Goal: Feedback & Contribution: Submit feedback/report problem

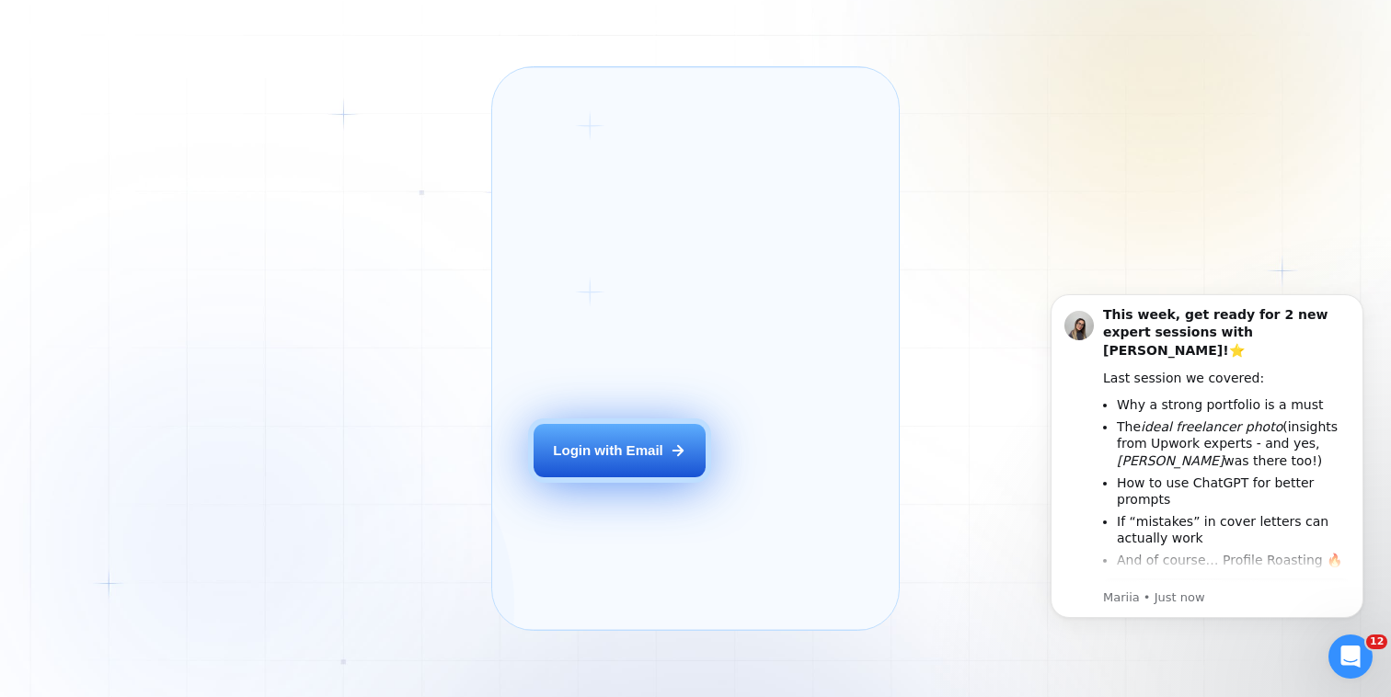
click at [656, 461] on div "Login with Email" at bounding box center [608, 450] width 110 height 19
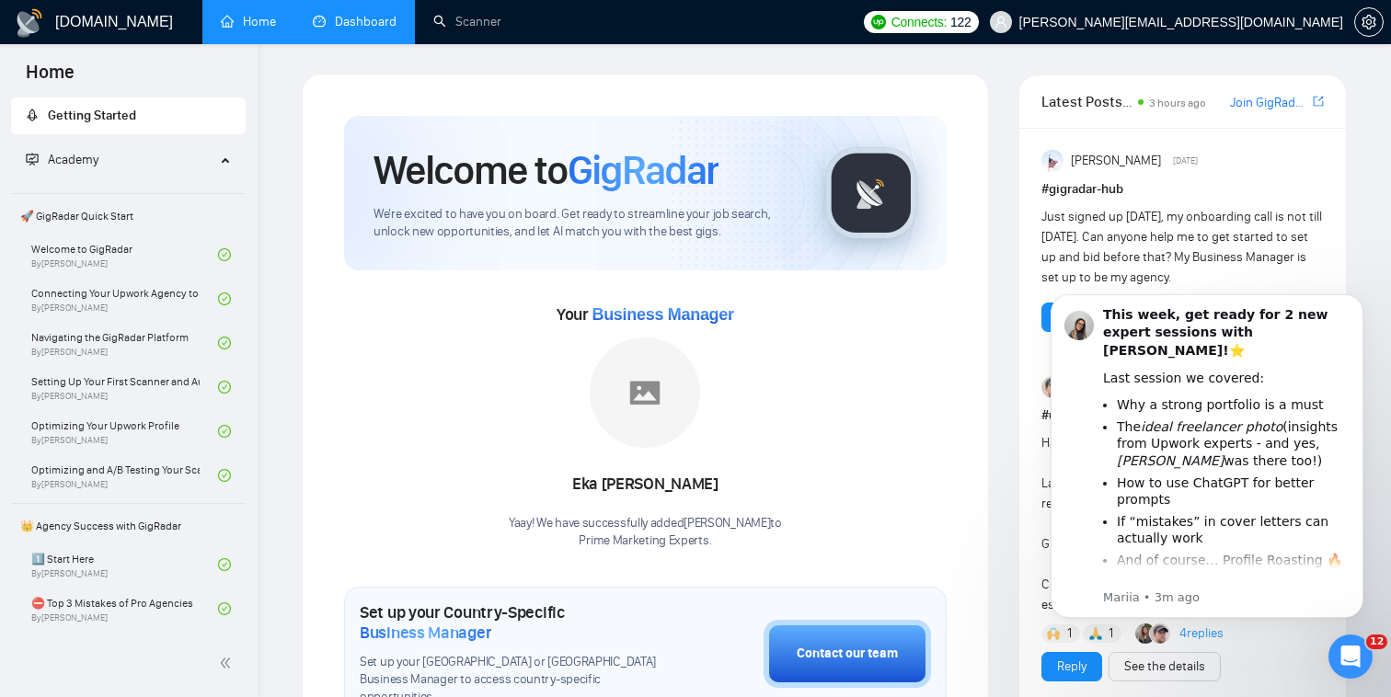
click at [362, 29] on link "Dashboard" at bounding box center [355, 22] width 84 height 16
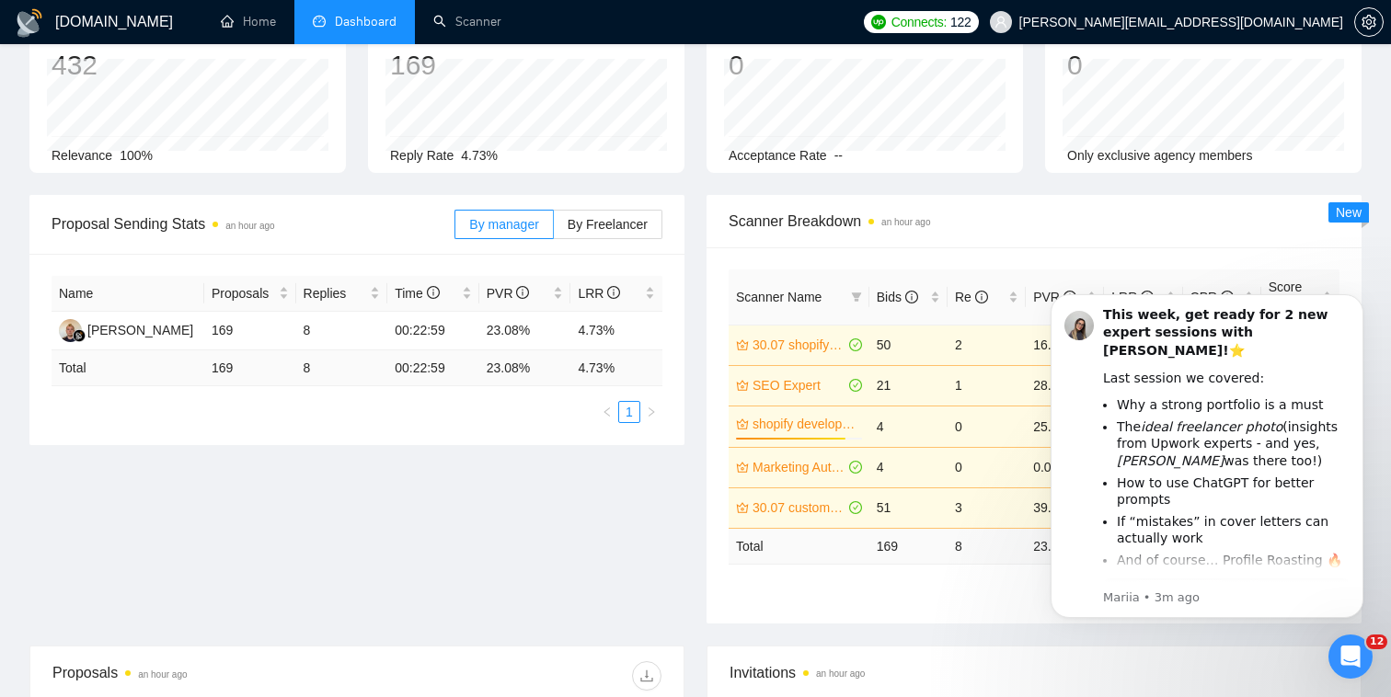
scroll to position [185, 0]
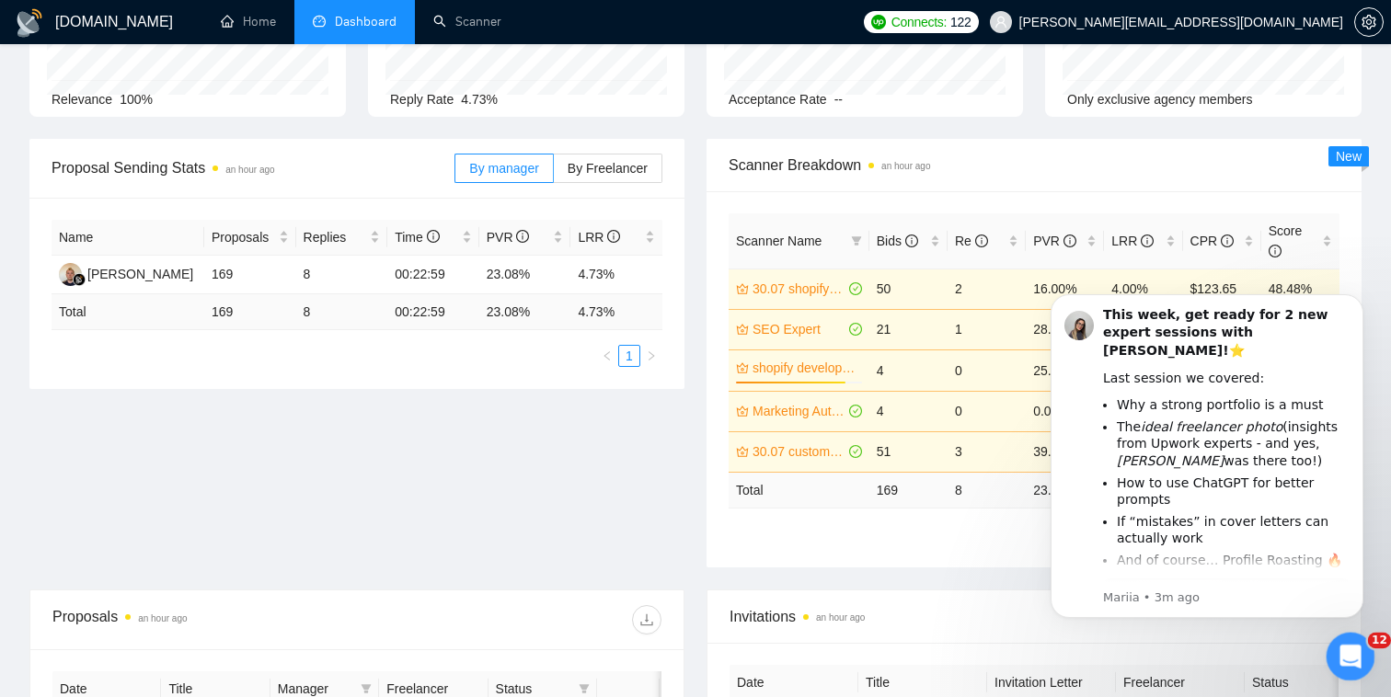
click at [1353, 658] on icon "Open Intercom Messenger" at bounding box center [1348, 654] width 30 height 30
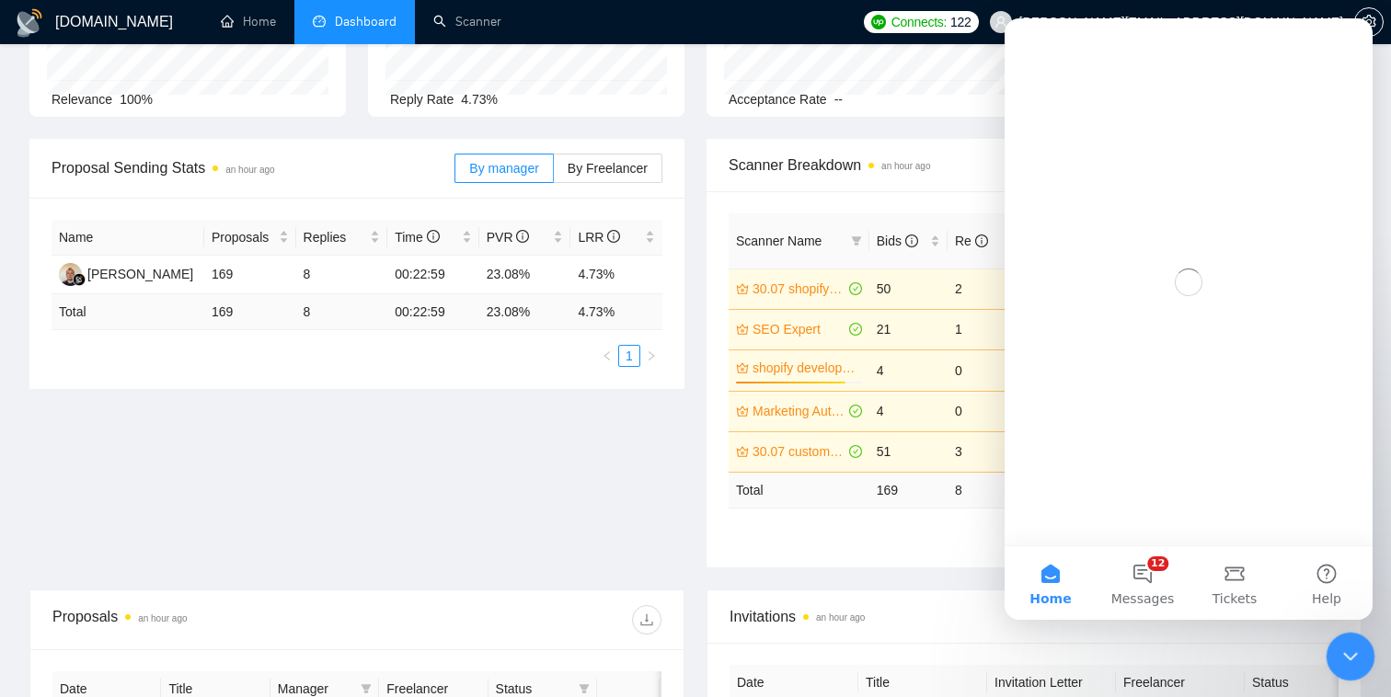
scroll to position [0, 0]
click at [1353, 658] on icon "Close Intercom Messenger" at bounding box center [1347, 654] width 22 height 22
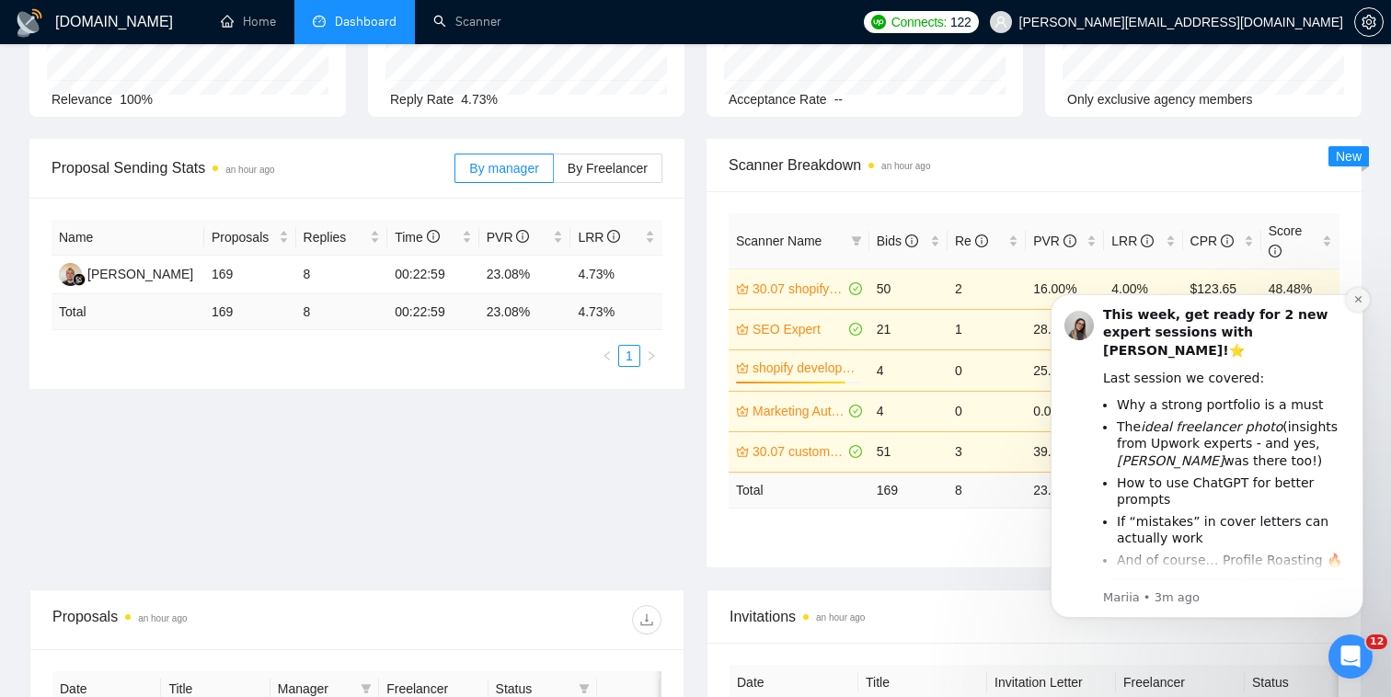
click at [1362, 292] on button "Dismiss notification" at bounding box center [1358, 300] width 24 height 24
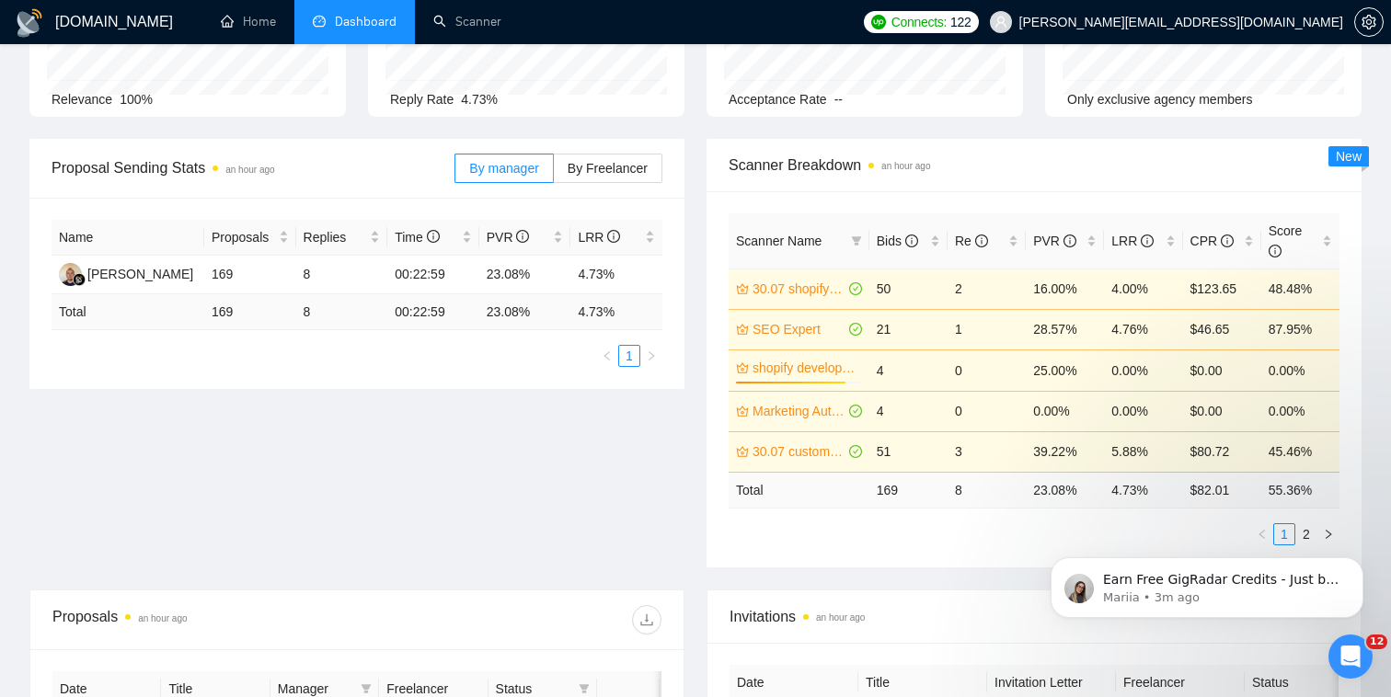
click at [965, 460] on td "3" at bounding box center [986, 451] width 78 height 40
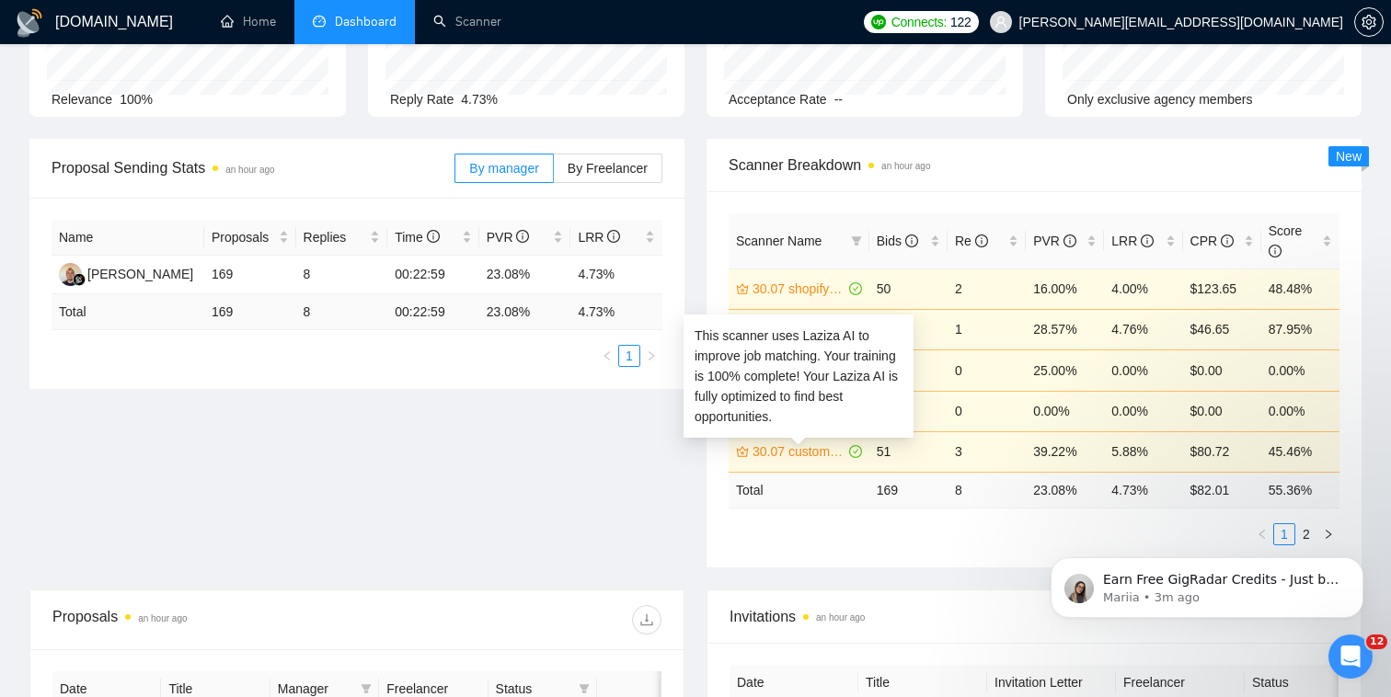
click at [825, 453] on link "30.07 custom website development" at bounding box center [798, 451] width 93 height 20
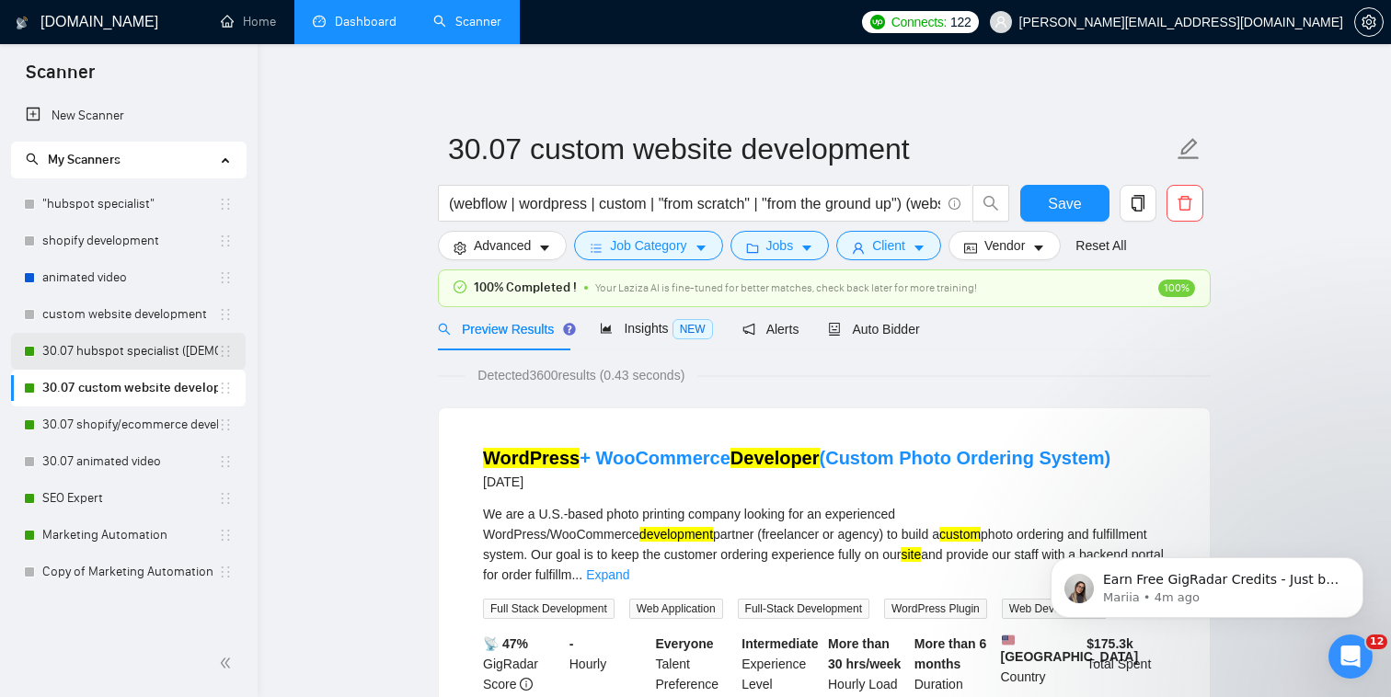
click at [171, 369] on link "30.07 hubspot specialist ([DEMOGRAPHIC_DATA] - not for residents)" at bounding box center [130, 351] width 176 height 37
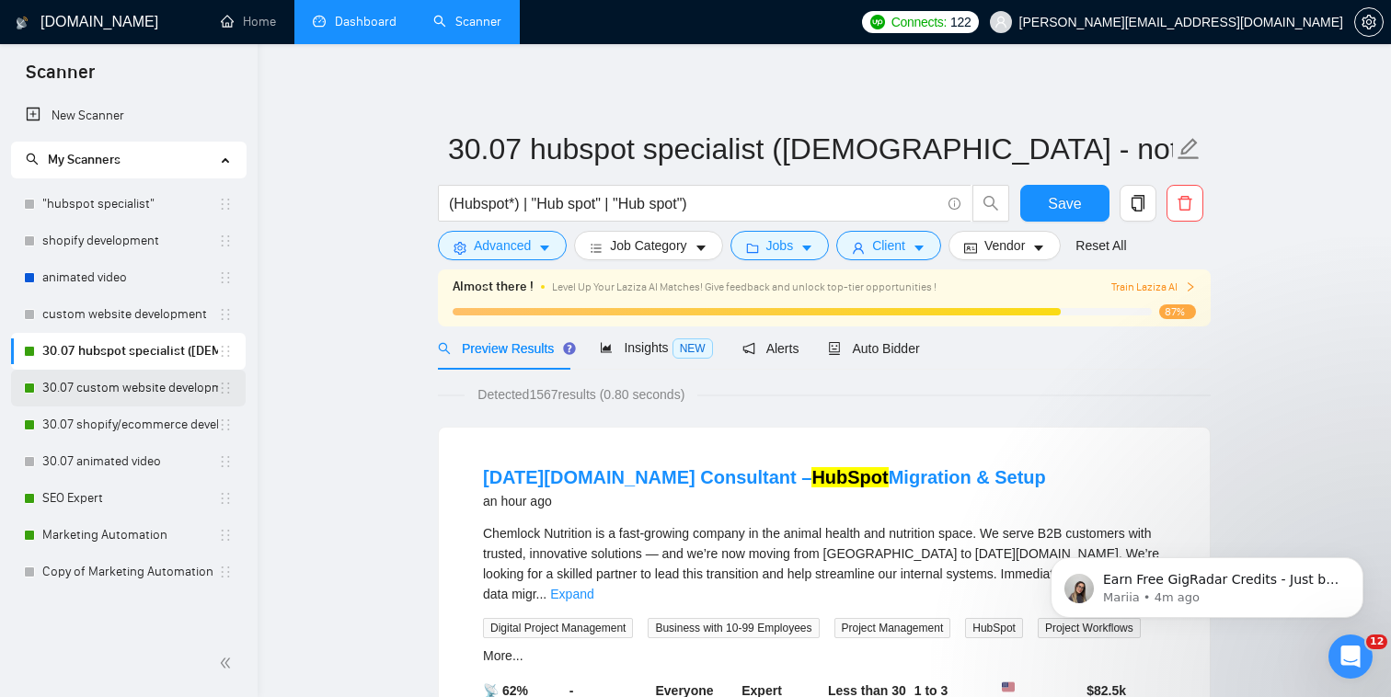
click at [174, 404] on link "30.07 custom website development" at bounding box center [130, 388] width 176 height 37
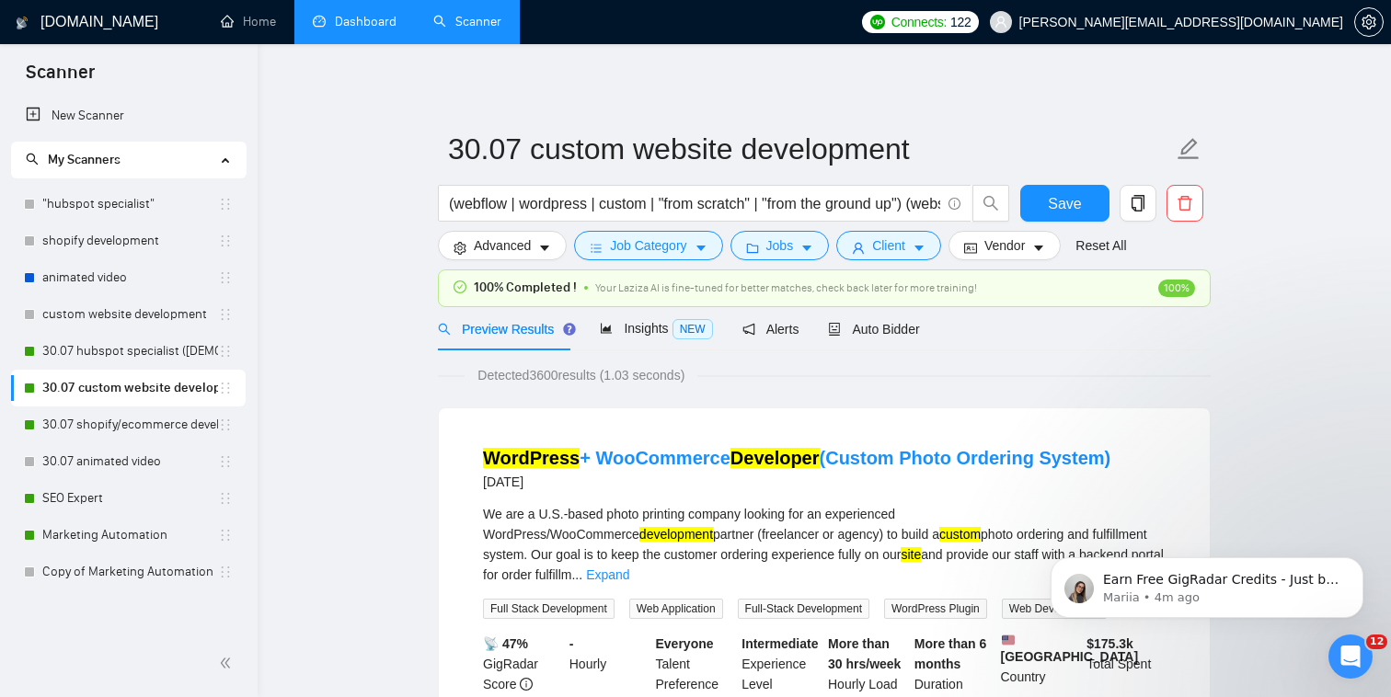
click at [1174, 282] on span "100%" at bounding box center [1176, 288] width 37 height 17
click at [930, 292] on span "Your Laziza AI is fine-tuned for better matches, check back later for more trai…" at bounding box center [786, 287] width 382 height 13
click at [887, 328] on span "Auto Bidder" at bounding box center [873, 329] width 91 height 15
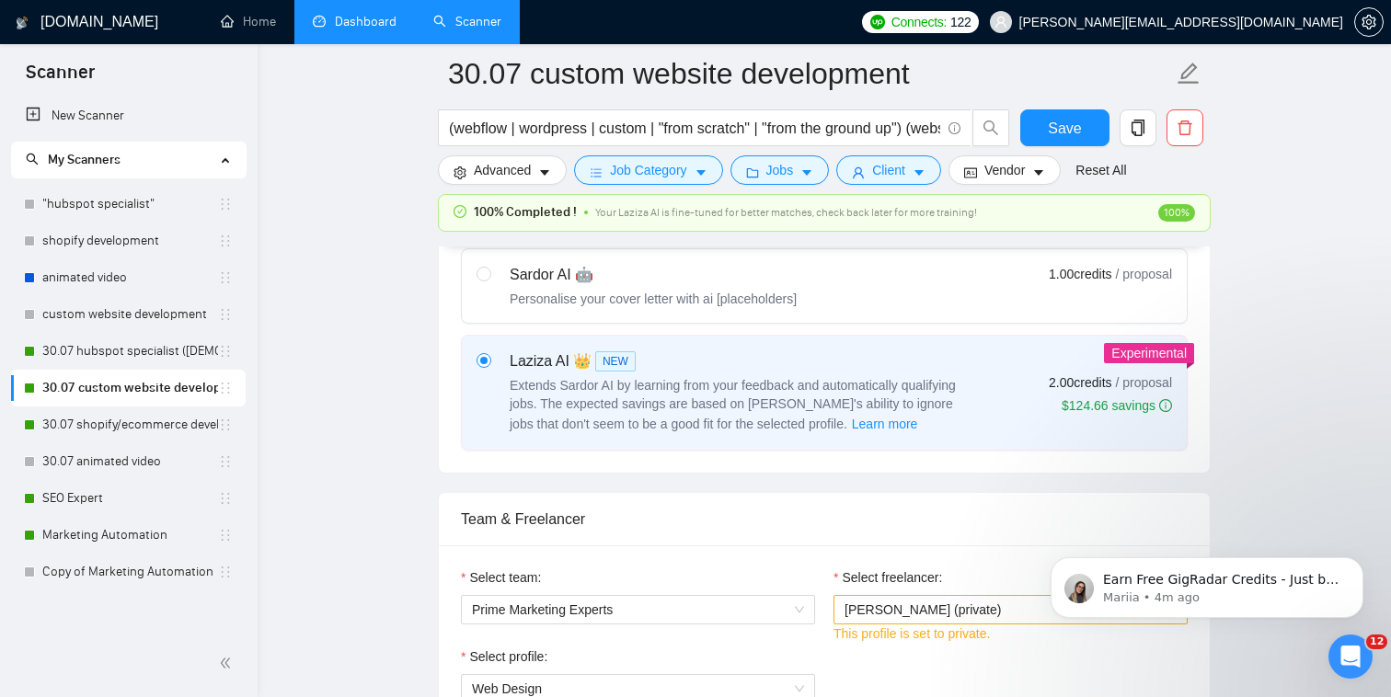
scroll to position [751, 0]
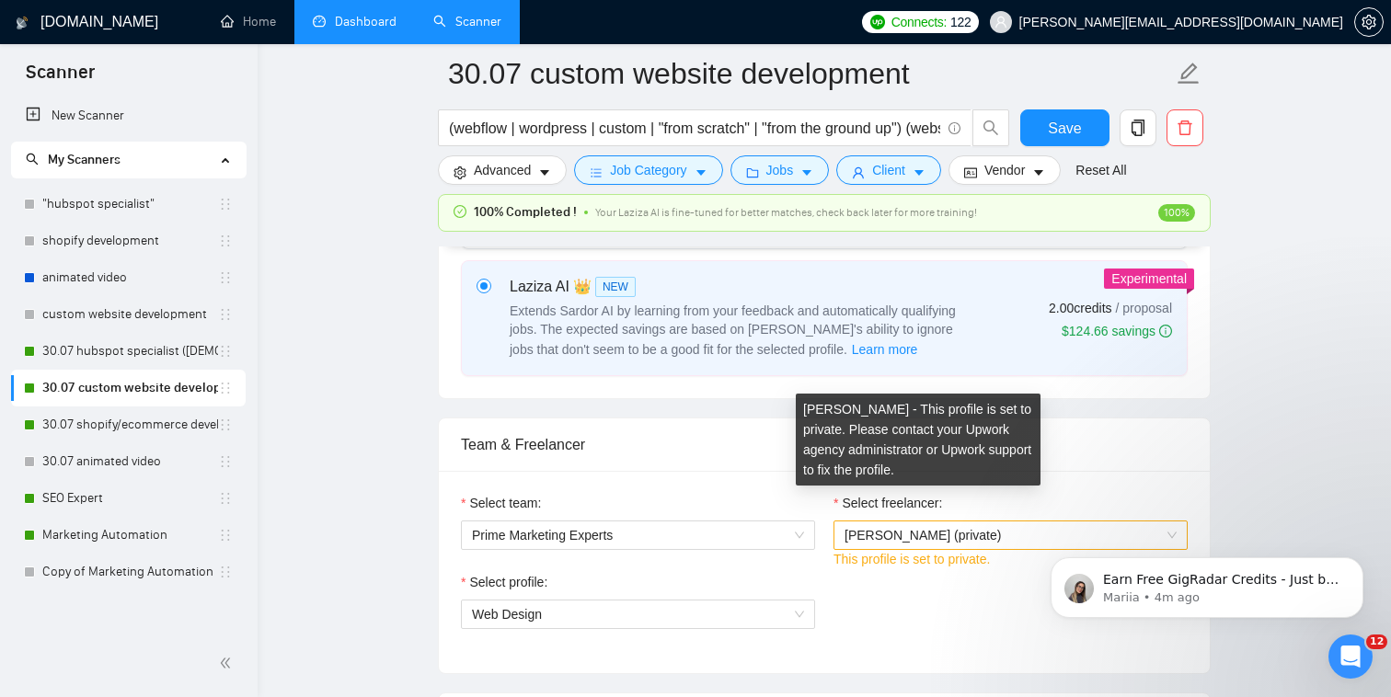
click at [970, 528] on span "[PERSON_NAME] (private)" at bounding box center [922, 535] width 156 height 15
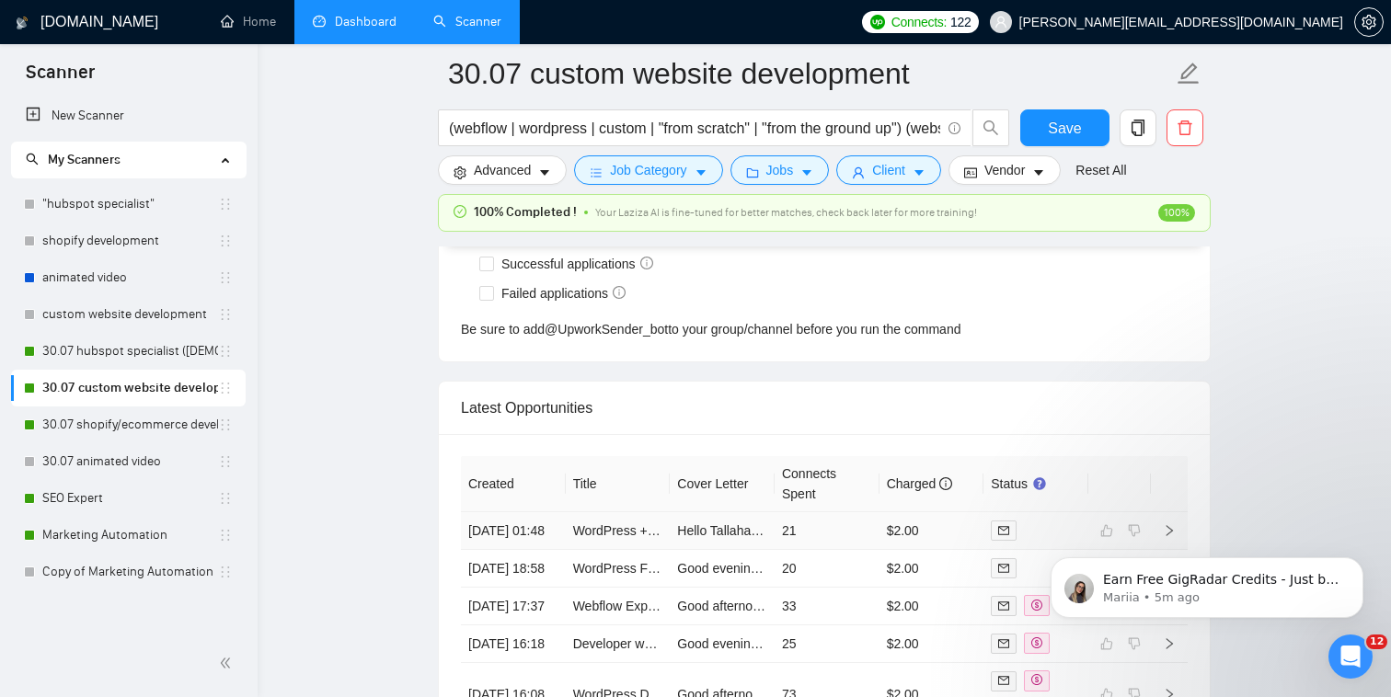
scroll to position [4698, 0]
click at [178, 351] on link "30.07 hubspot specialist ([DEMOGRAPHIC_DATA] - not for residents)" at bounding box center [130, 351] width 176 height 37
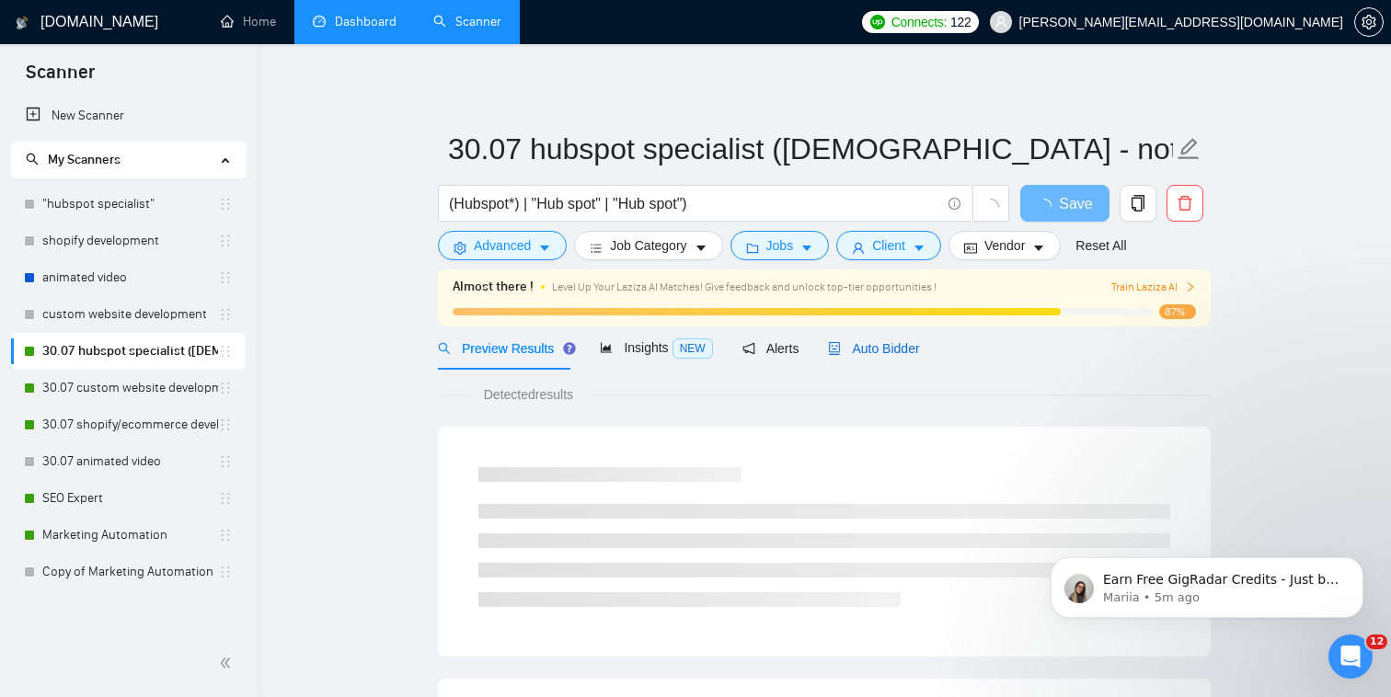
click at [863, 345] on span "Auto Bidder" at bounding box center [873, 348] width 91 height 15
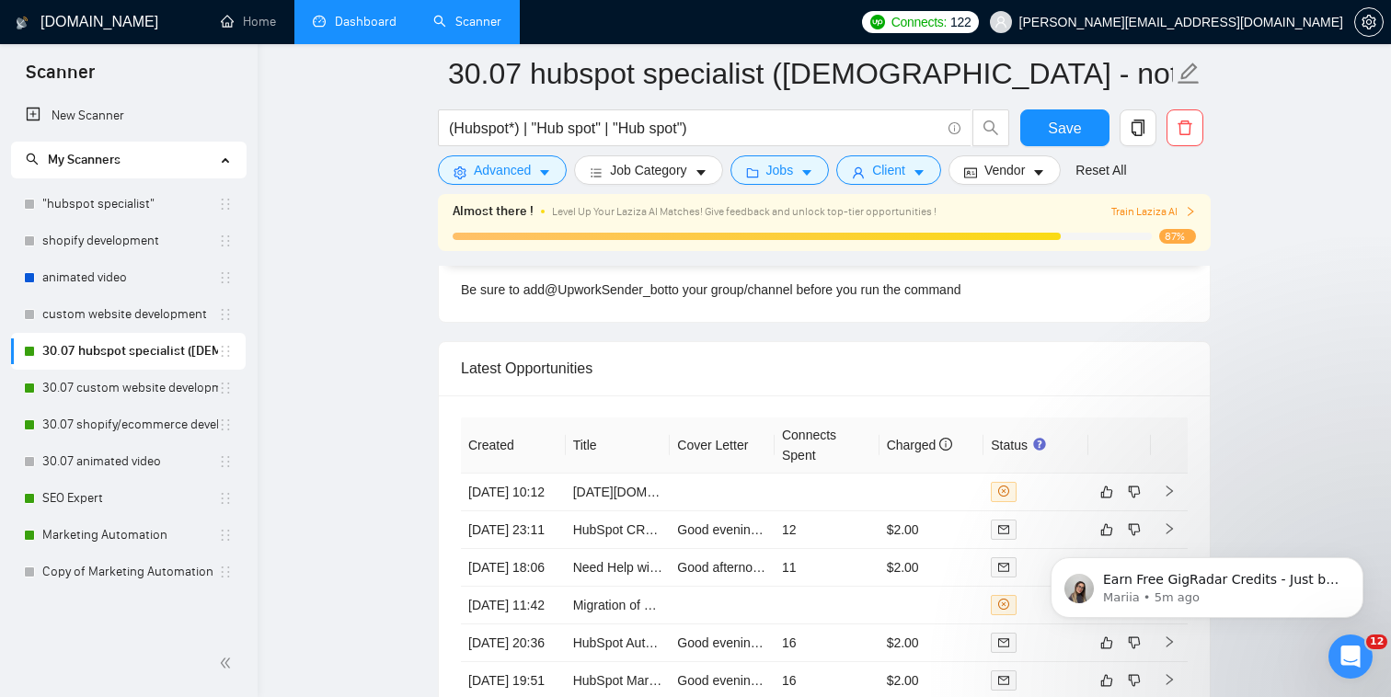
scroll to position [4694, 0]
click at [1053, 481] on div at bounding box center [1036, 491] width 90 height 20
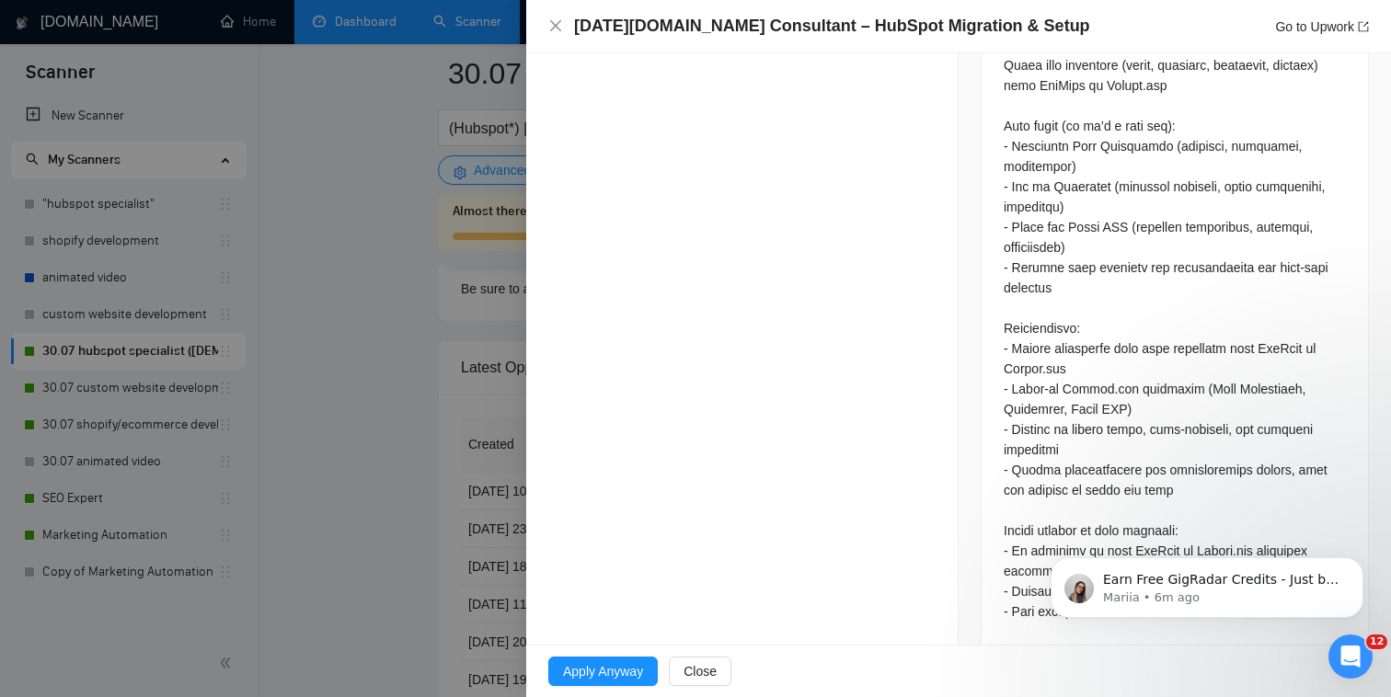
scroll to position [1058, 0]
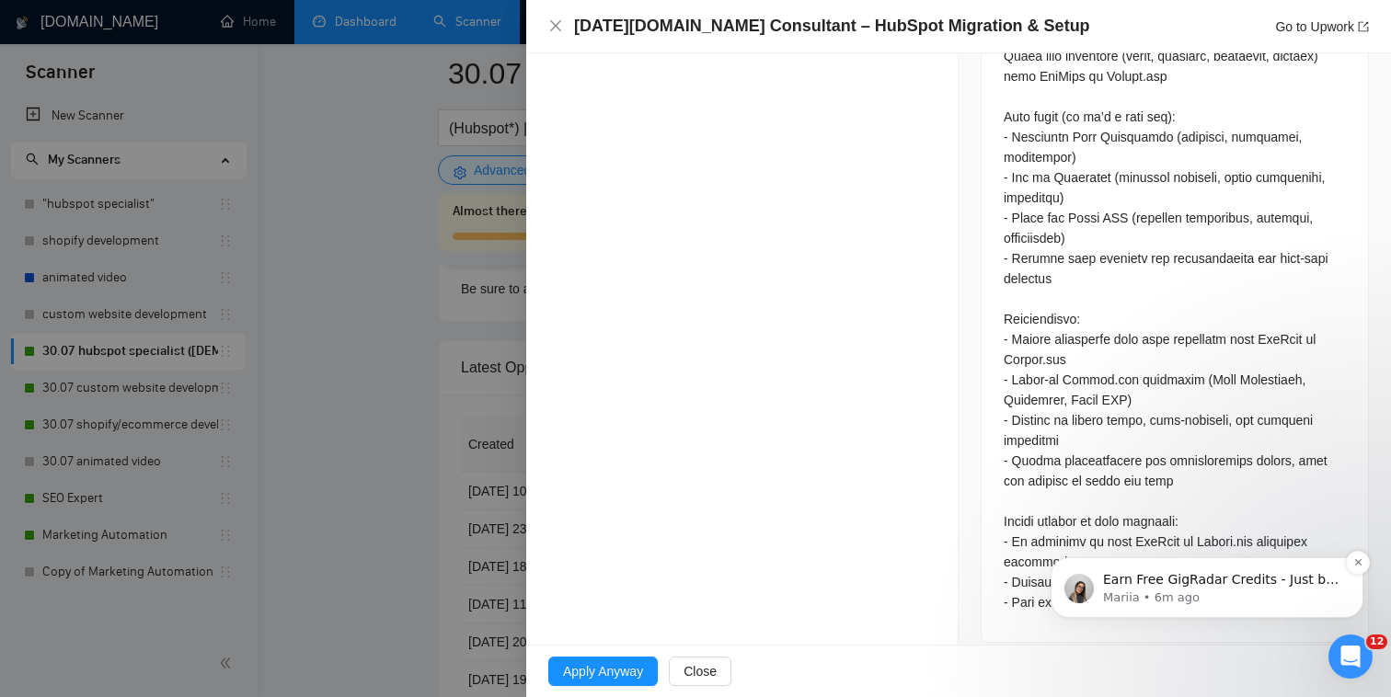
click at [1331, 567] on div "Earn Free GigRadar Credits - Just by Sharing Your Story! 💬 Want more credits fo…" at bounding box center [1206, 587] width 313 height 61
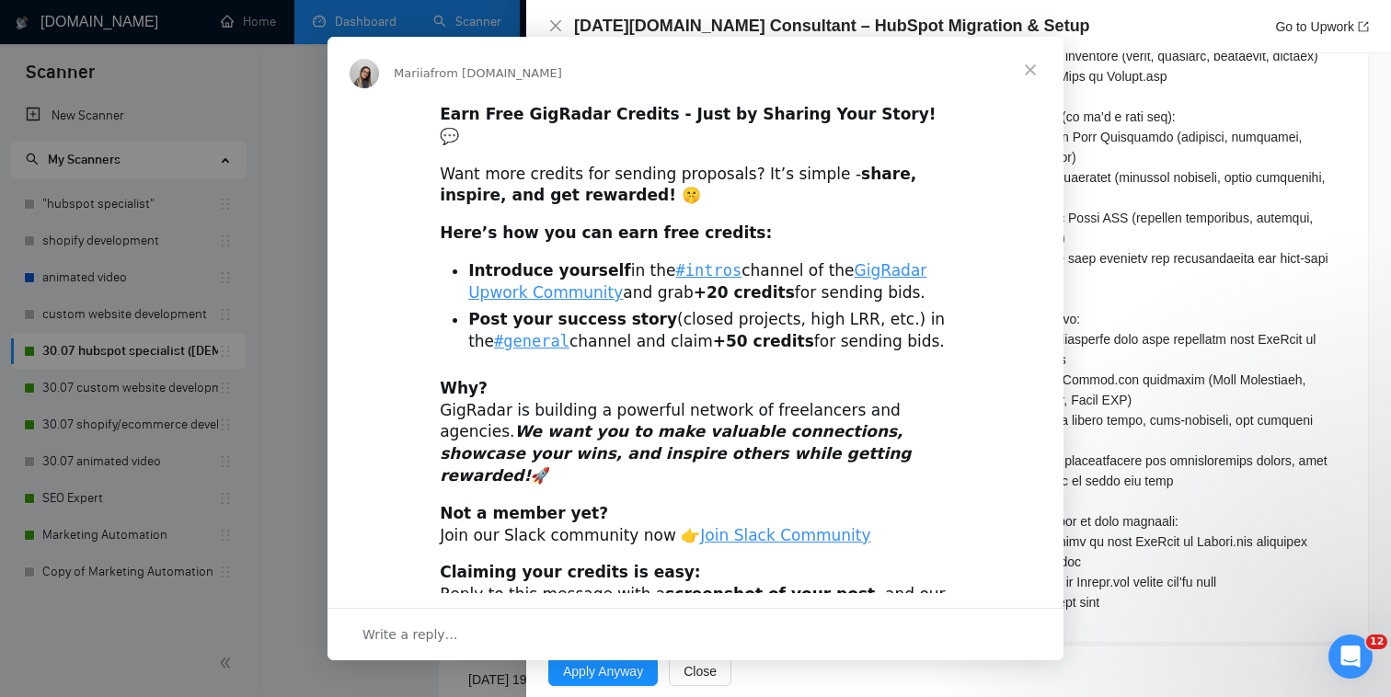
scroll to position [0, 0]
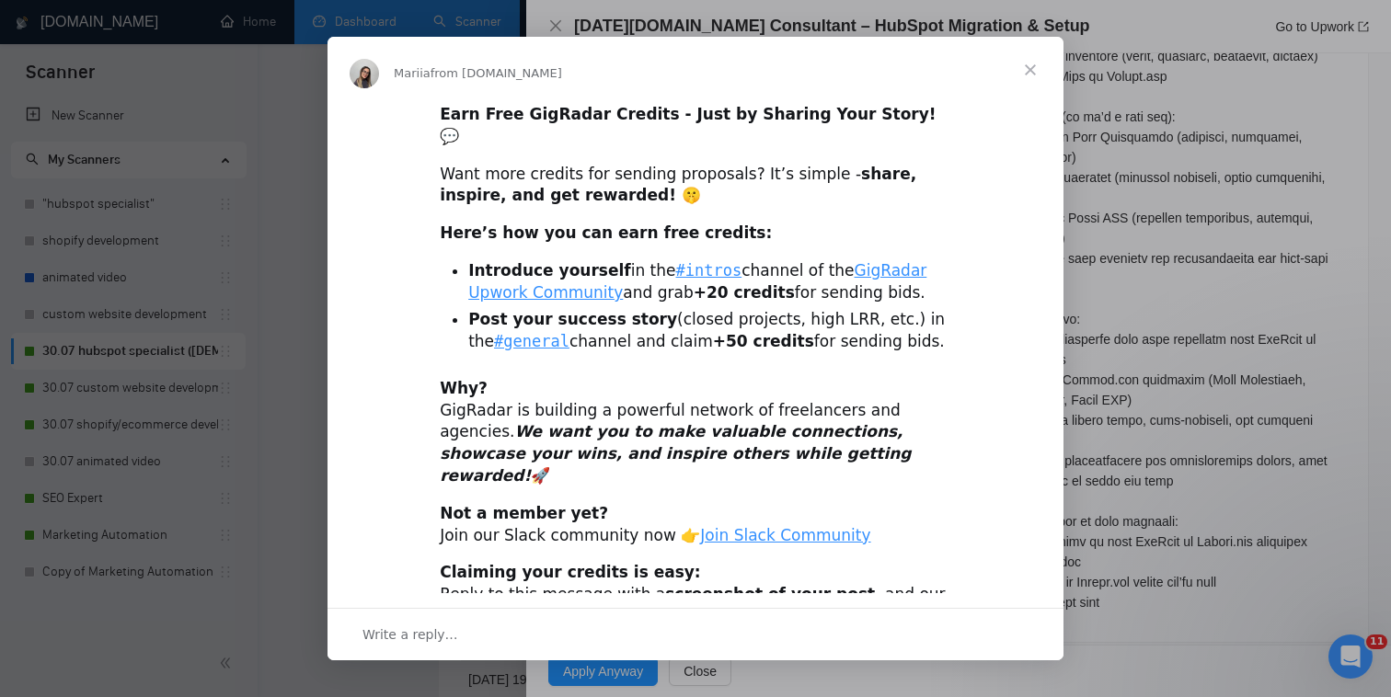
click at [1028, 66] on span "Close" at bounding box center [1030, 70] width 66 height 66
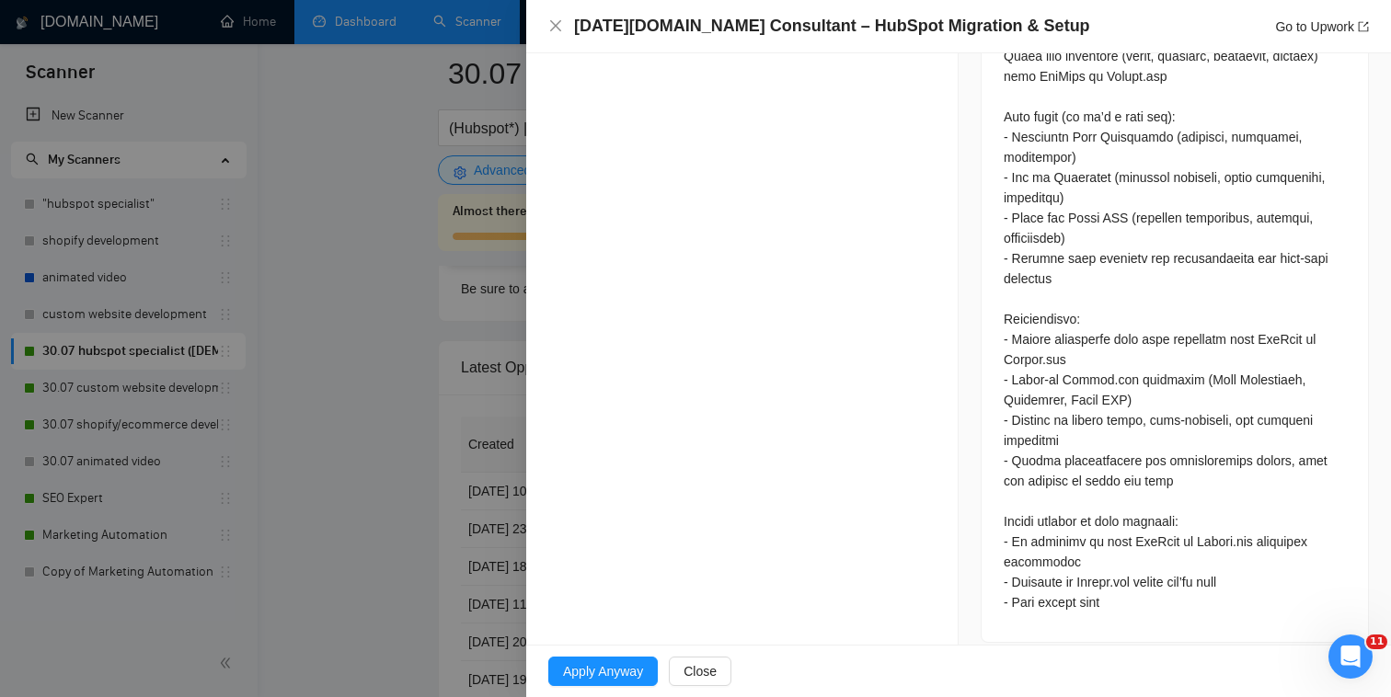
click at [556, 34] on div "[DATE][DOMAIN_NAME] Consultant – HubSpot Migration & Setup Go to Upwork" at bounding box center [958, 26] width 820 height 23
click at [552, 29] on icon "close" at bounding box center [555, 25] width 11 height 11
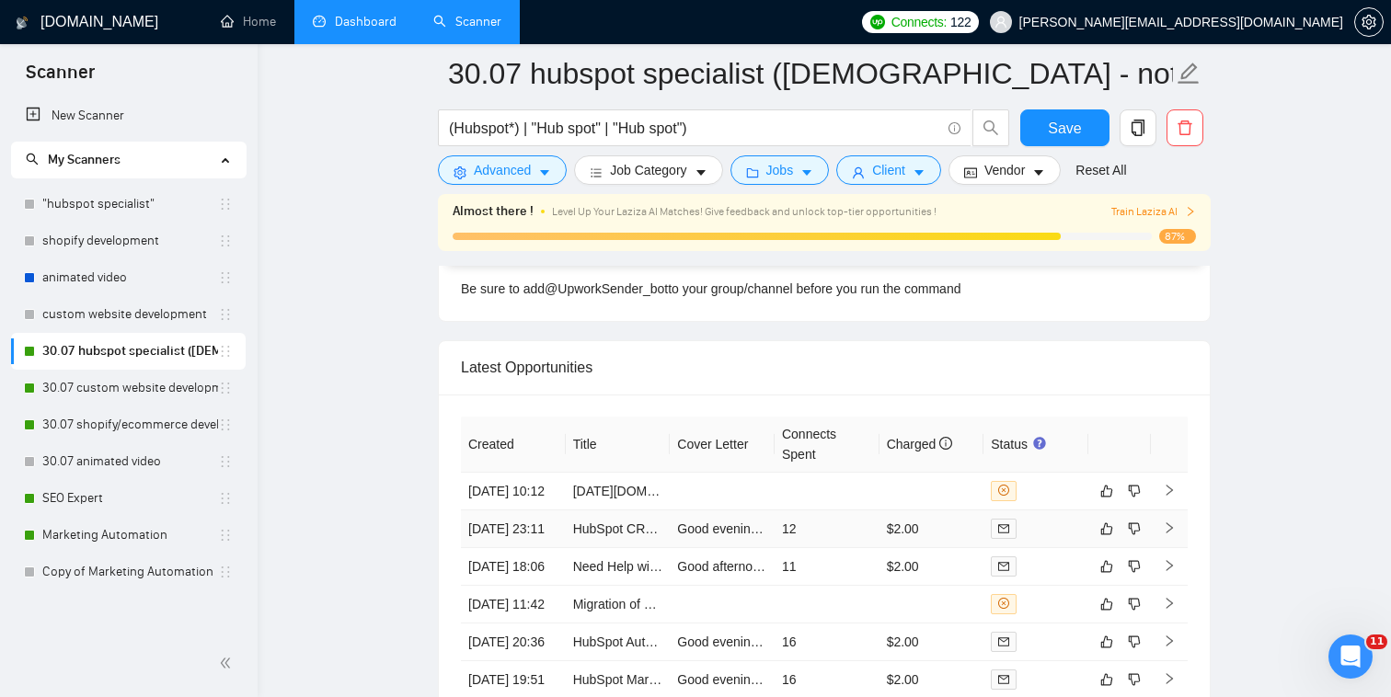
click at [1067, 519] on div at bounding box center [1036, 528] width 90 height 21
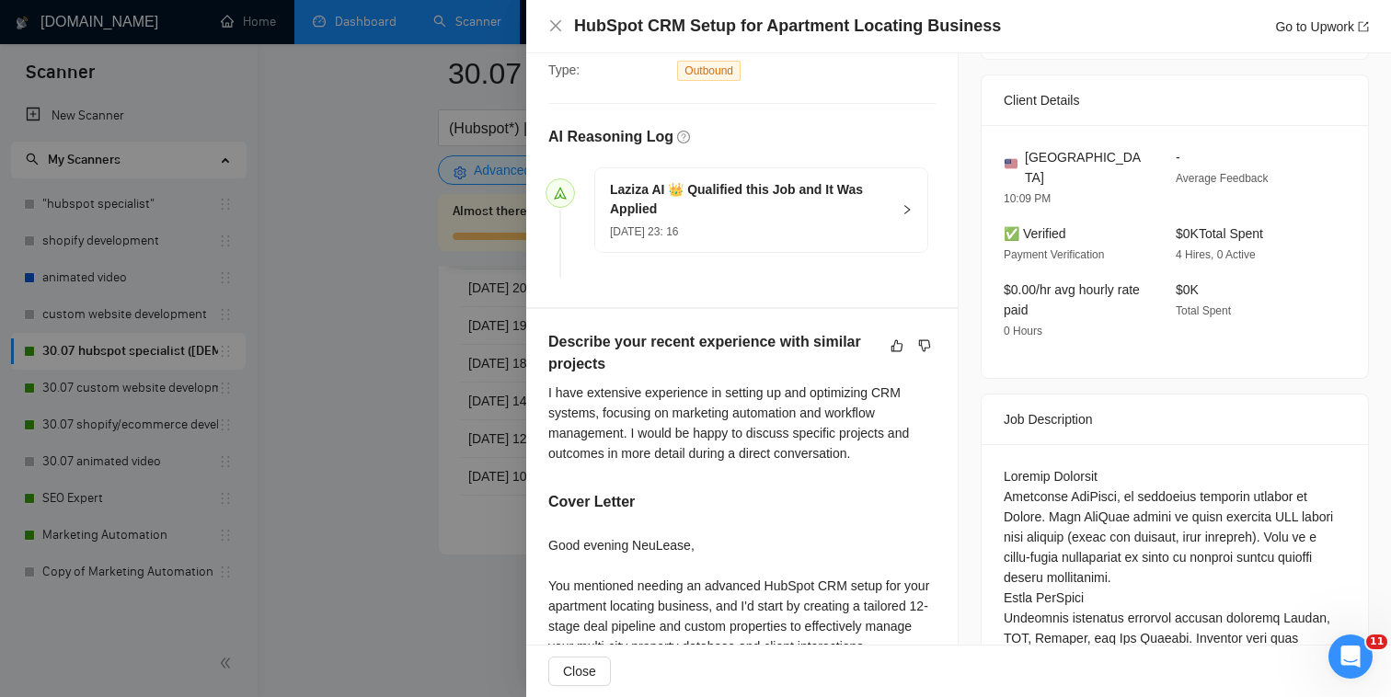
scroll to position [328, 0]
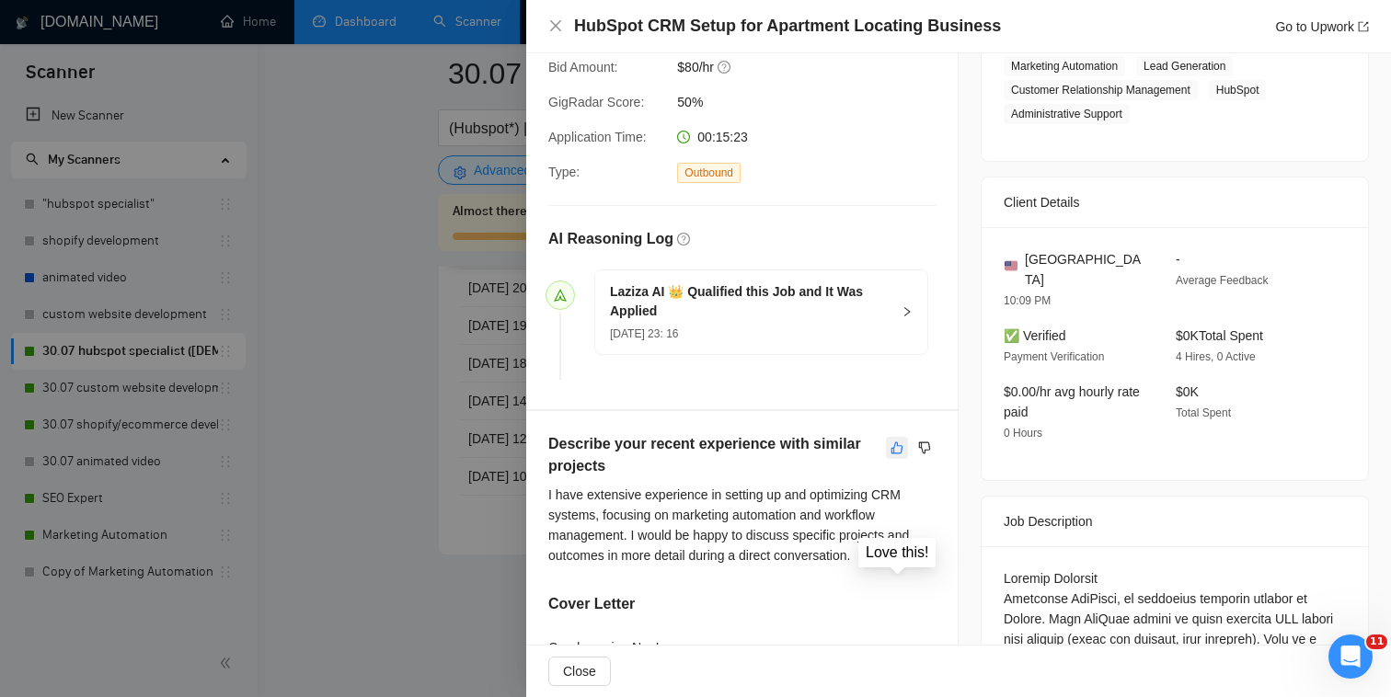
click at [897, 441] on icon "like" at bounding box center [896, 448] width 13 height 15
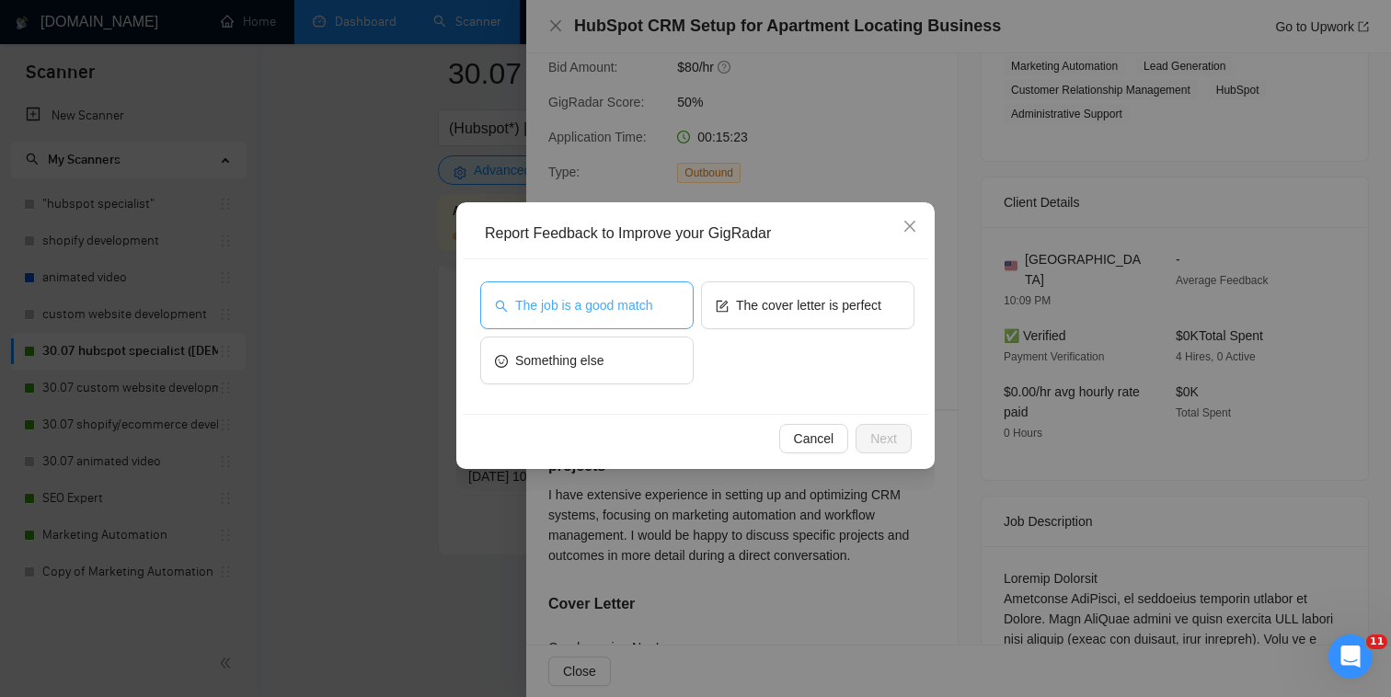
click at [637, 315] on span "The job is a good match" at bounding box center [583, 305] width 137 height 20
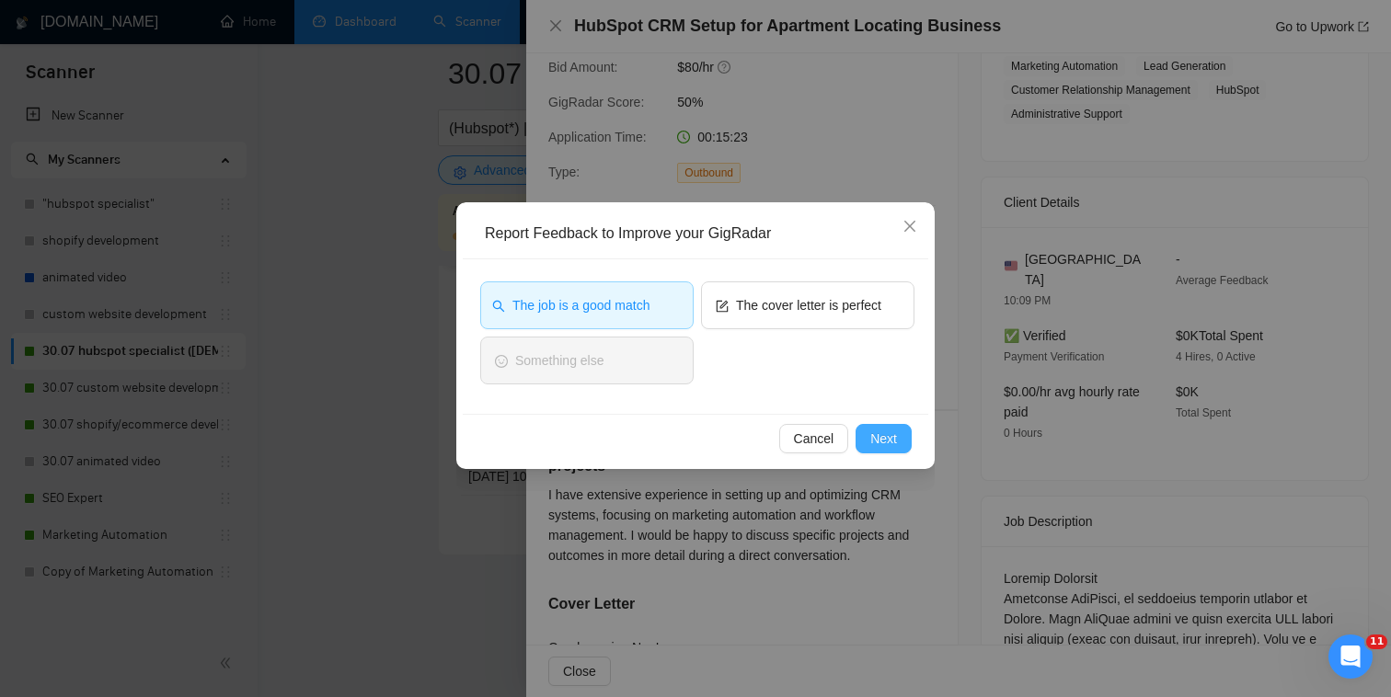
click at [876, 441] on span "Next" at bounding box center [883, 439] width 27 height 20
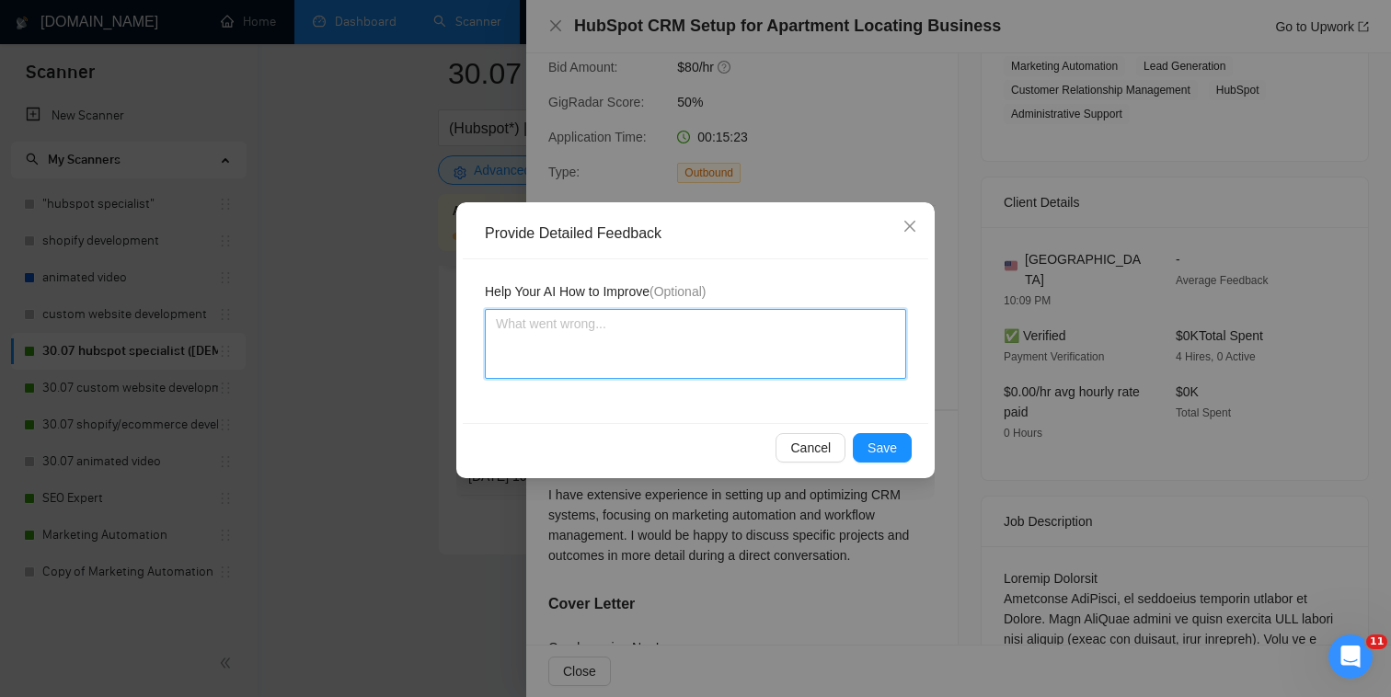
click at [711, 337] on textarea at bounding box center [695, 344] width 421 height 70
type textarea "T"
type textarea "Th"
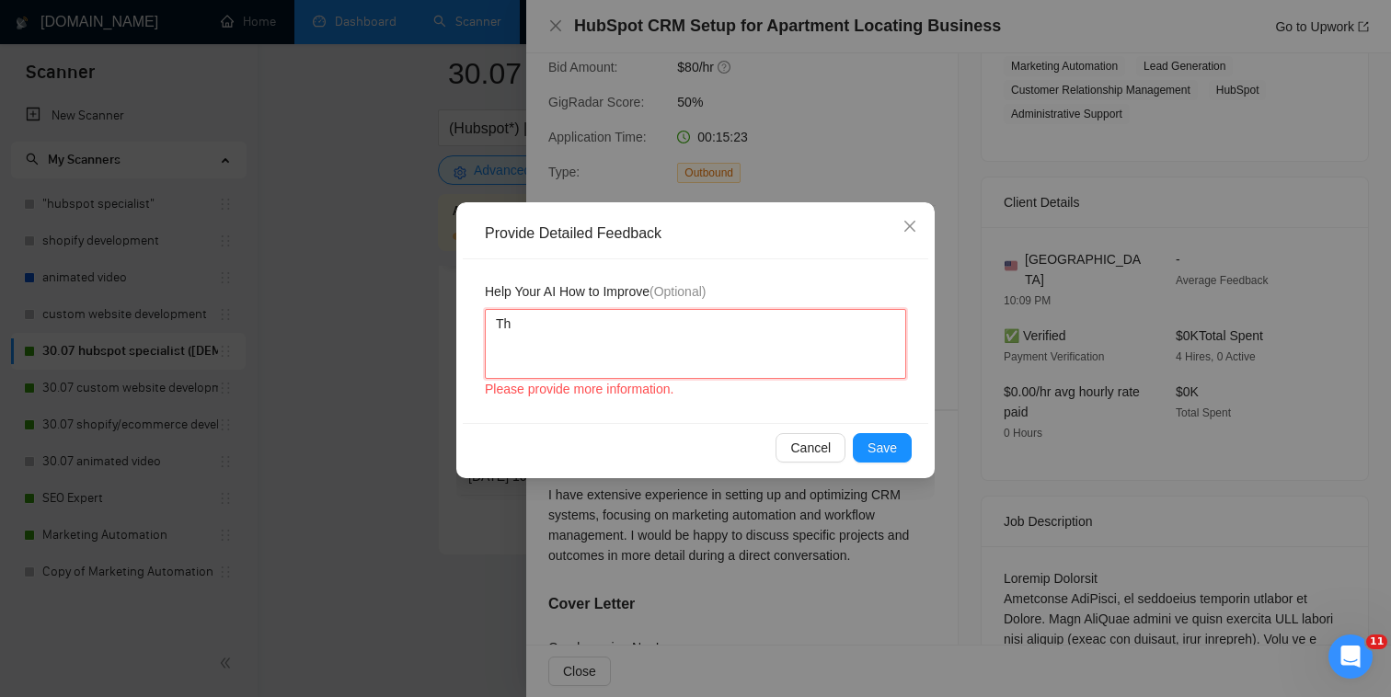
type textarea "The"
type textarea "The j"
type textarea "The jo"
type textarea "The job"
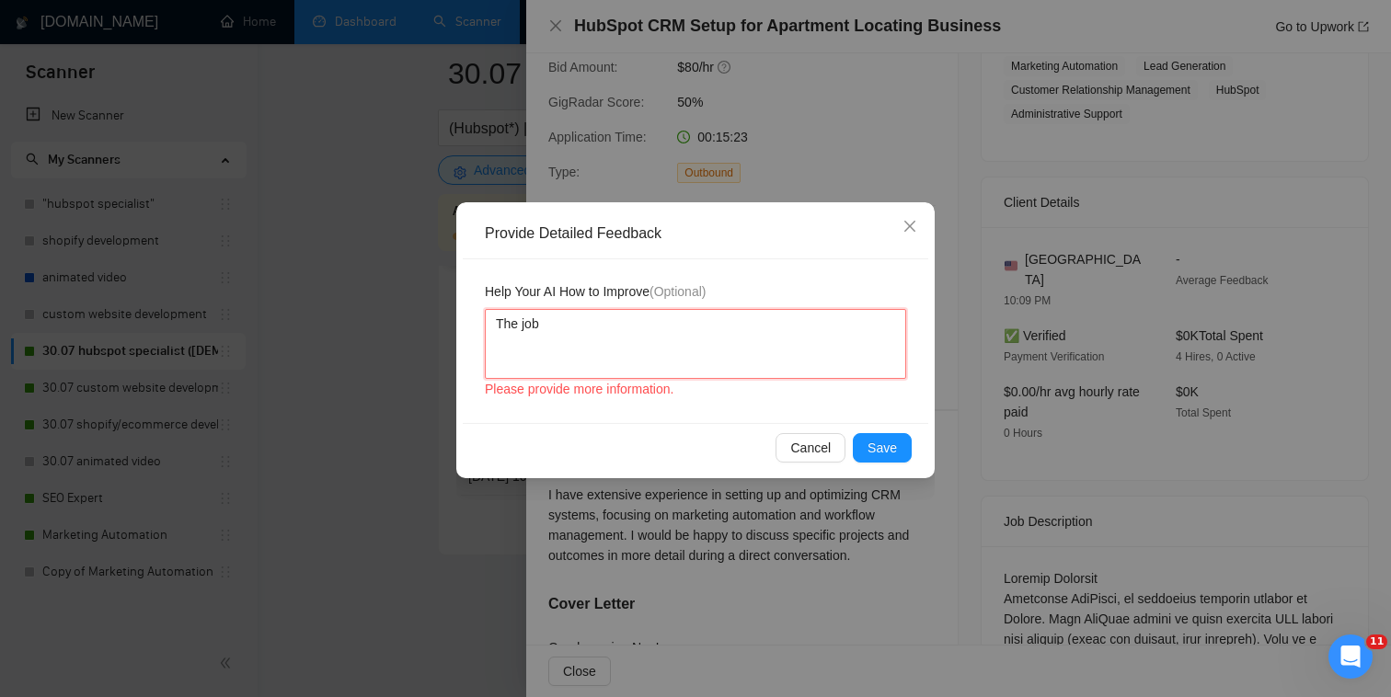
type textarea "The job i"
type textarea "The job is"
type textarea "The job is a"
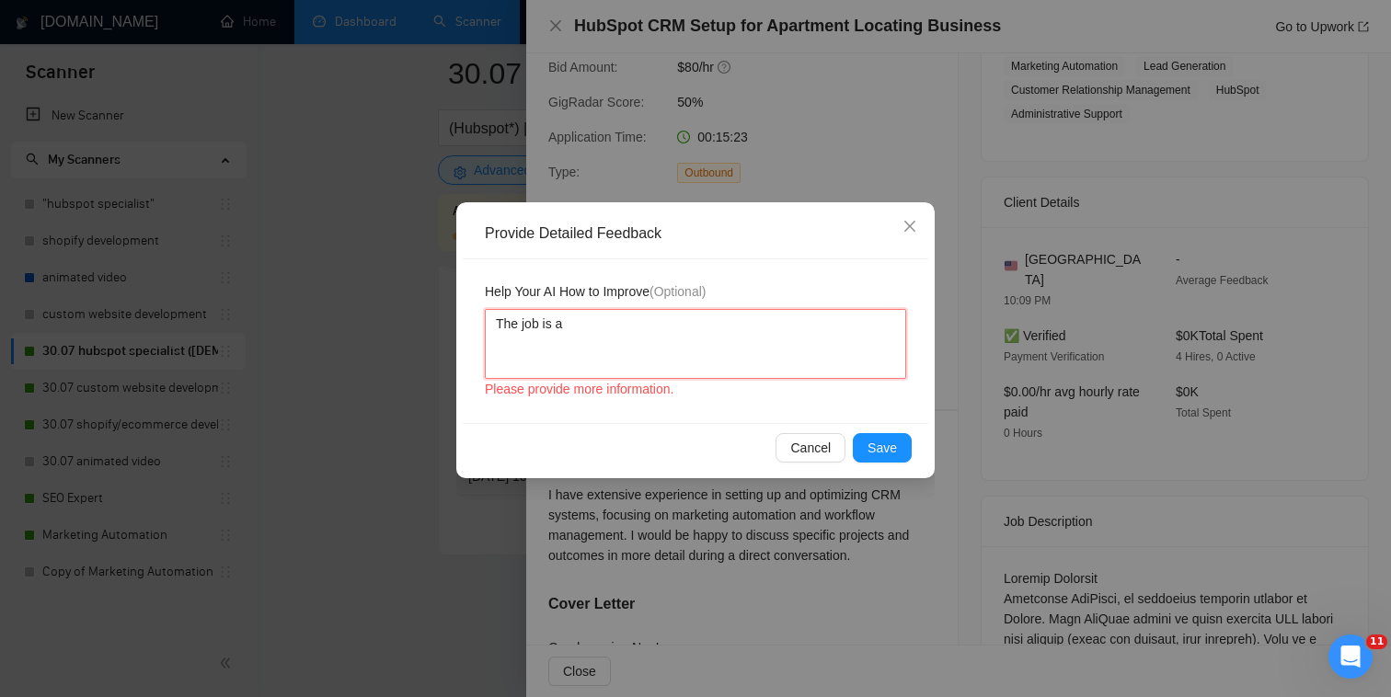
type textarea "The job is a g"
type textarea "The job is a go"
type textarea "The job is a good"
type textarea "The job is a good mt"
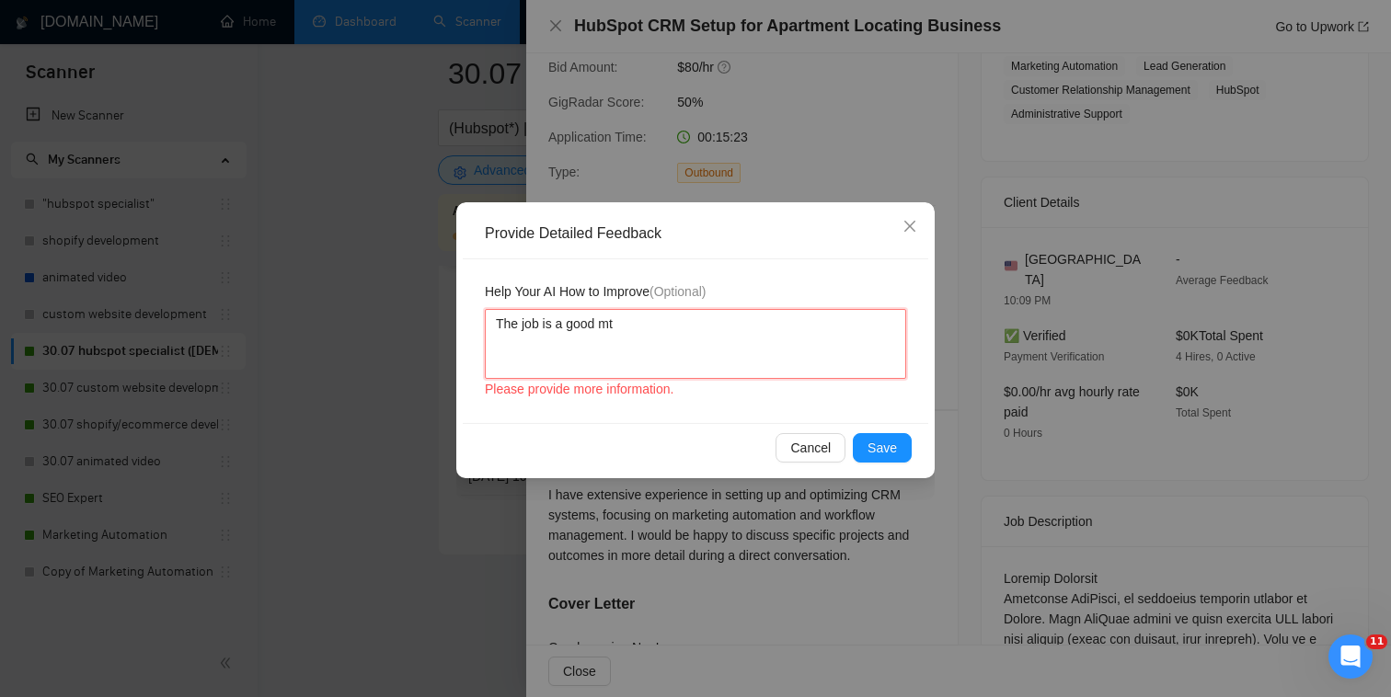
type textarea "The job is a good mta"
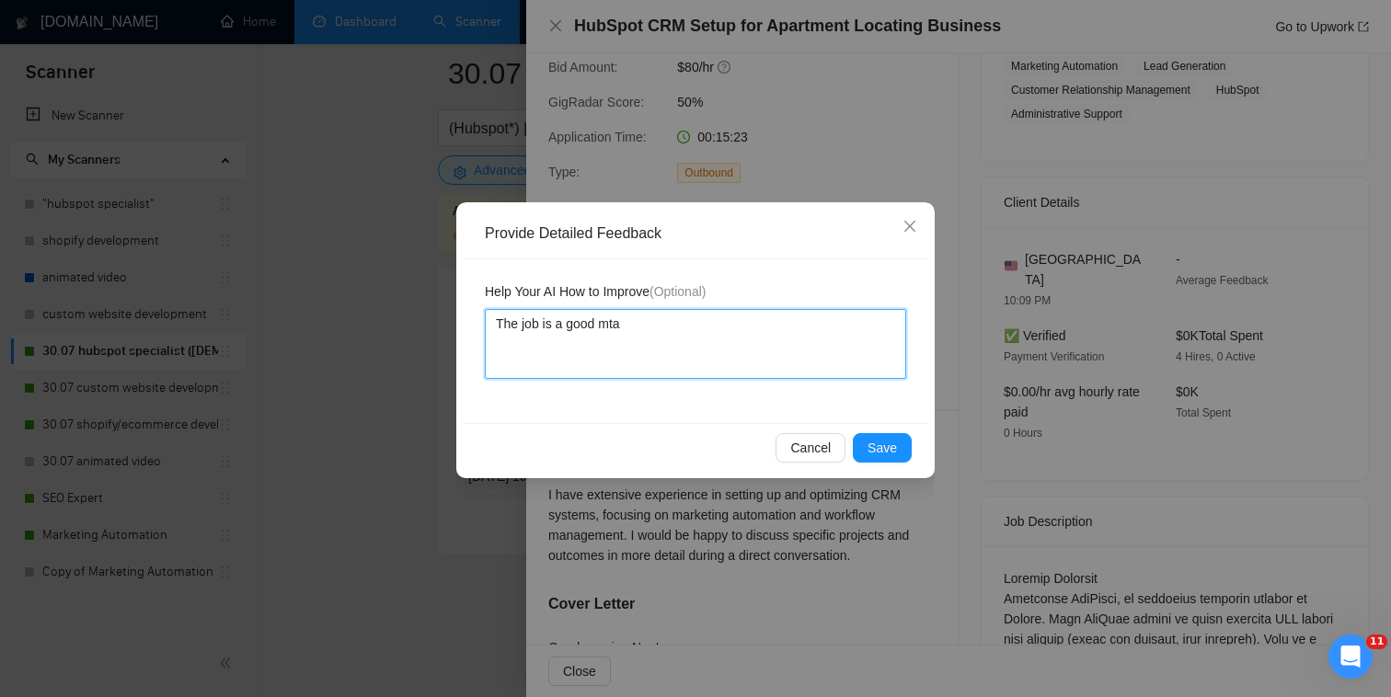
type textarea "The job is a good mt"
type textarea "The job is a good m"
type textarea "The job is a good ma"
type textarea "The job is a good mat"
type textarea "The job is a good matc"
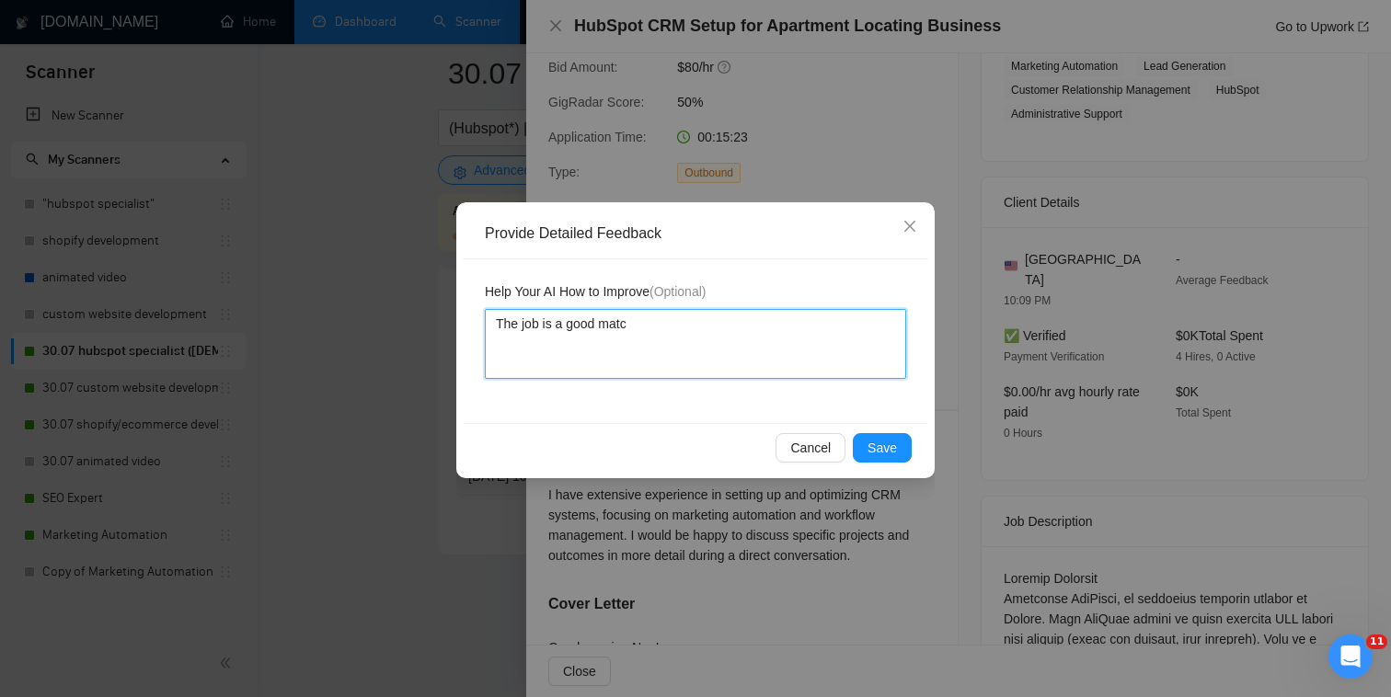
type textarea "The job is a good match"
type textarea "The job is a good matc"
type textarea "The job is a good mat"
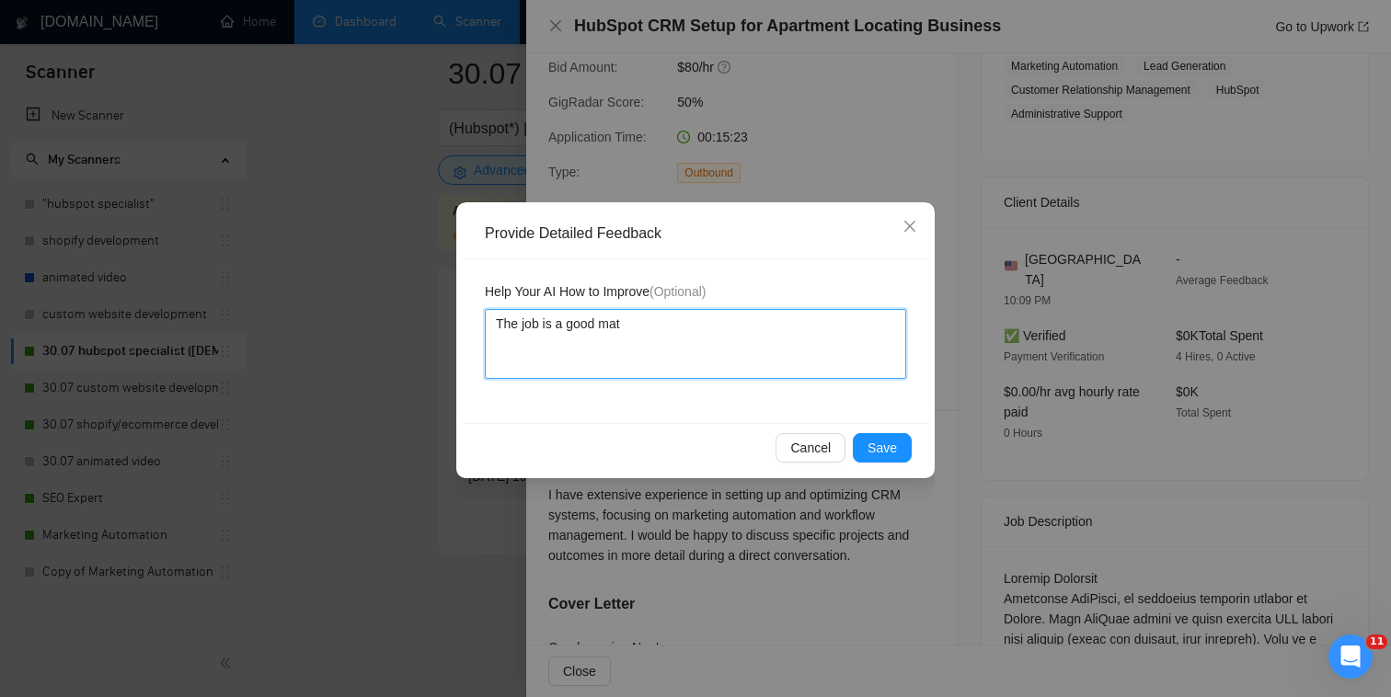
type textarea "The job is a good ma"
type textarea "The job is a good m"
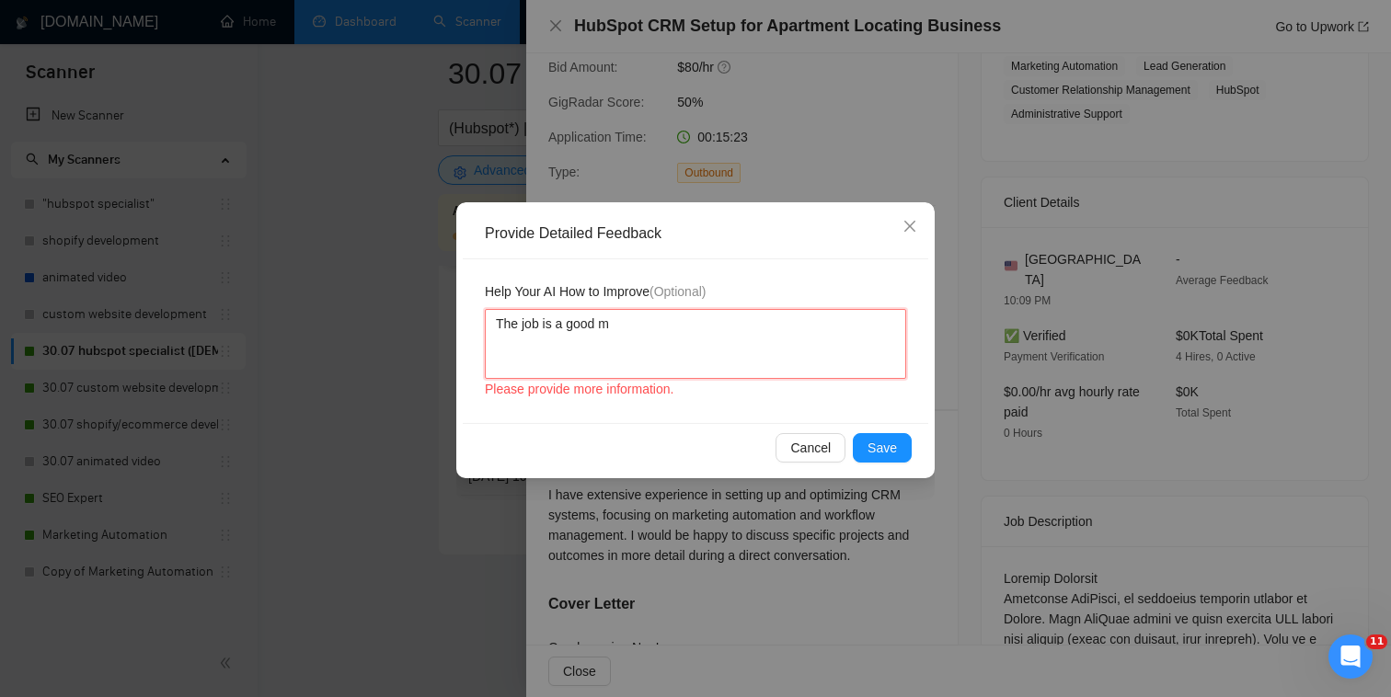
type textarea "The job is a good"
type textarea "The job is a goo"
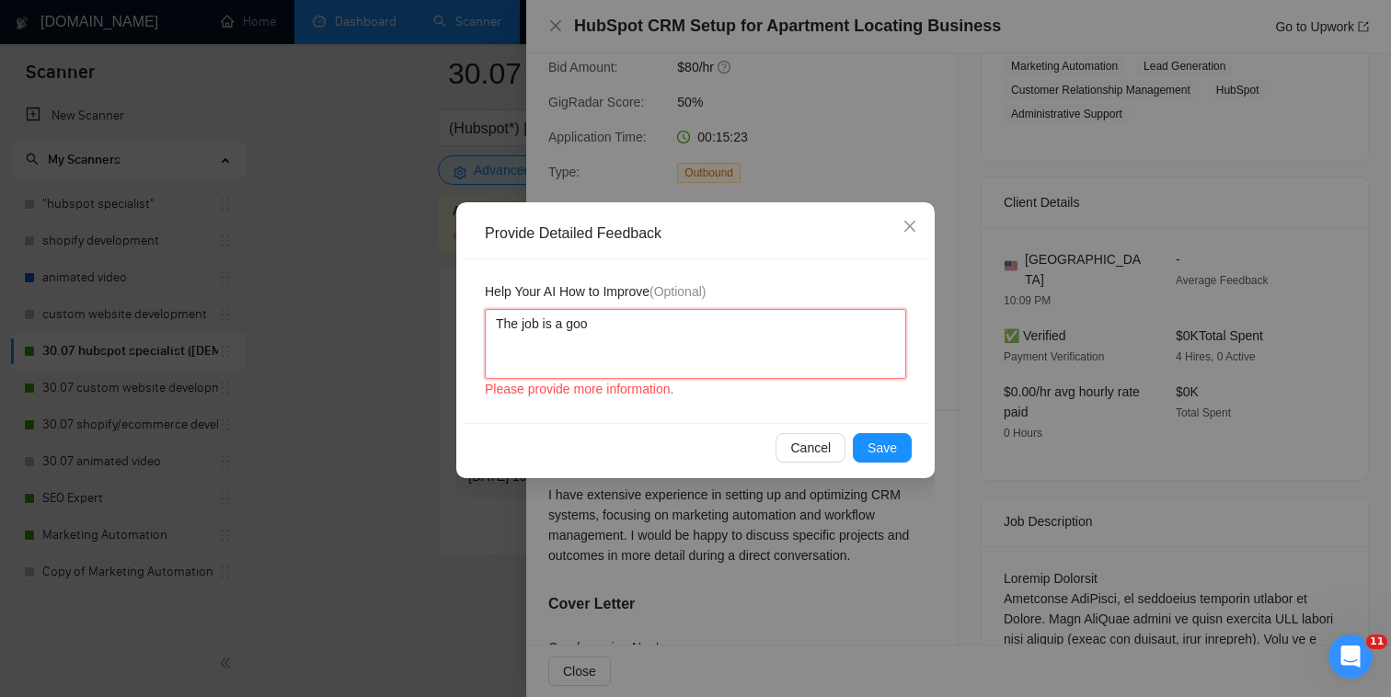
type textarea "The job is a good"
type textarea "The job is a good b"
type textarea "The job is a good"
type textarea "The job is a good m"
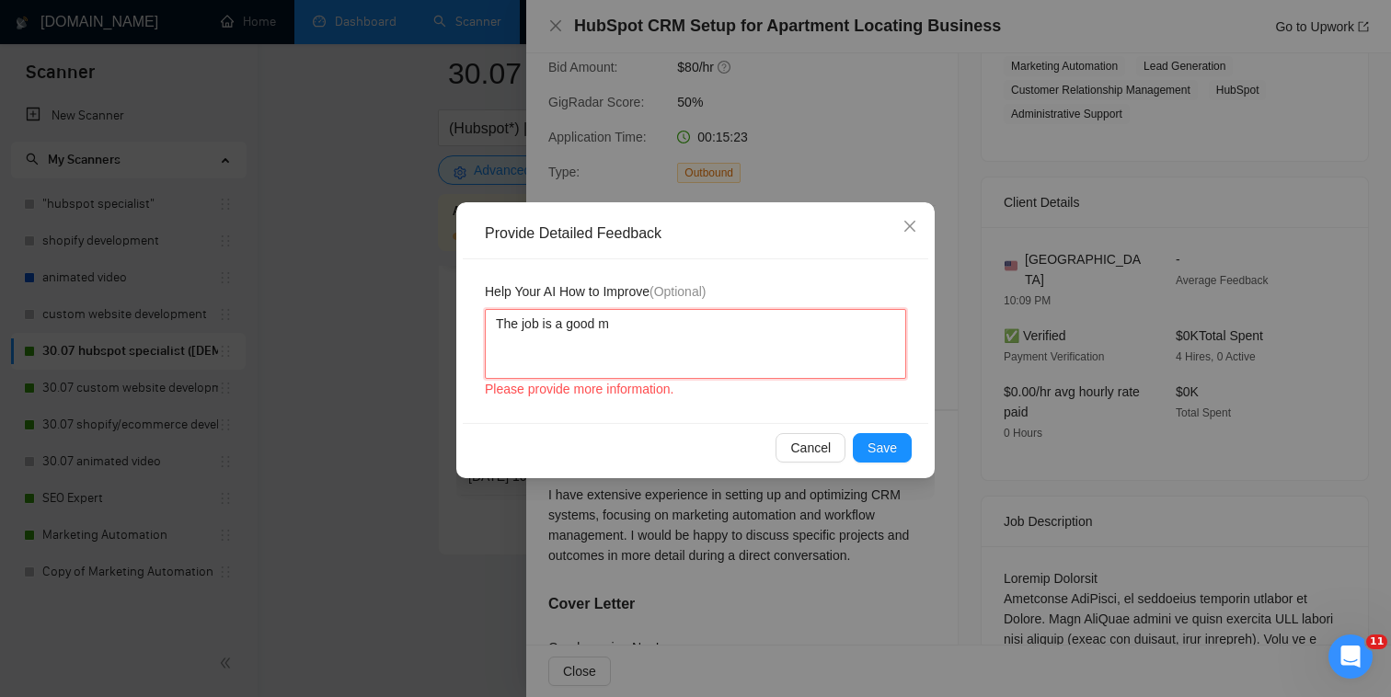
type textarea "The job is a good ma"
type textarea "The job is a good mat"
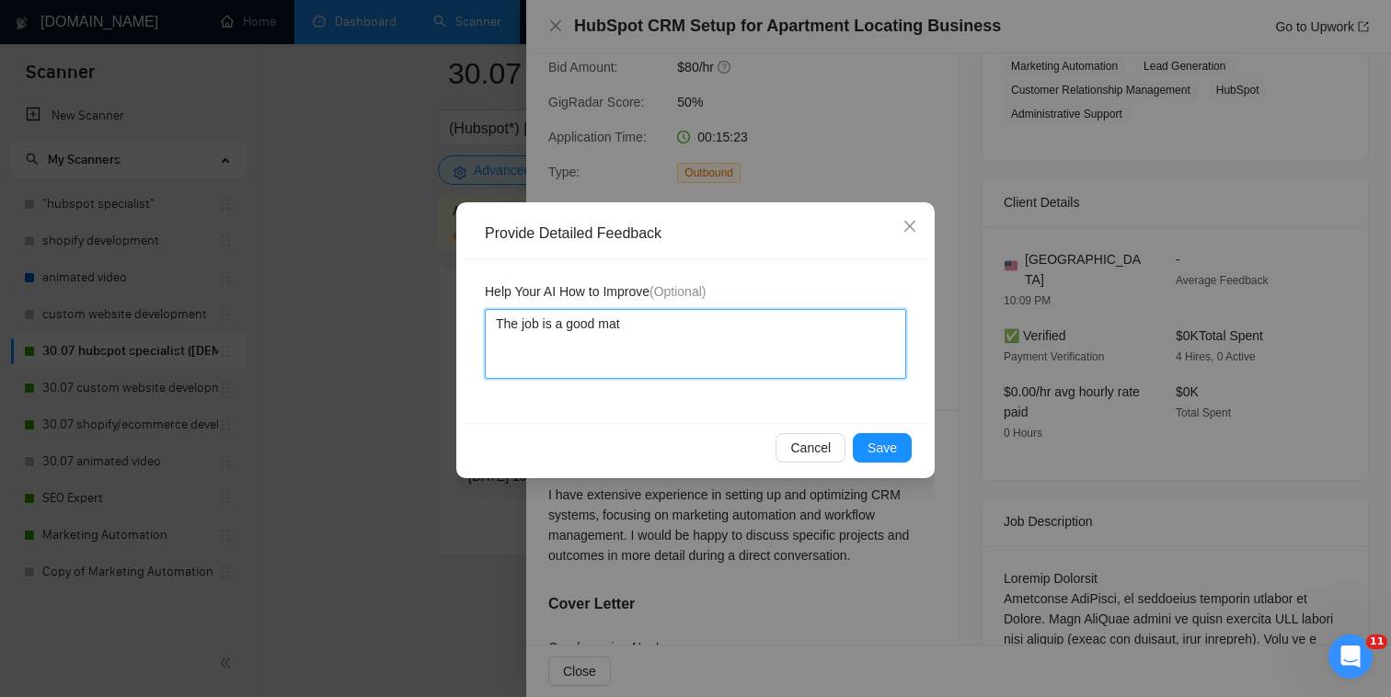
type textarea "The job is a good matc"
type textarea "The job is a good match"
type textarea "The job is a good match b"
type textarea "The job is a good match bu"
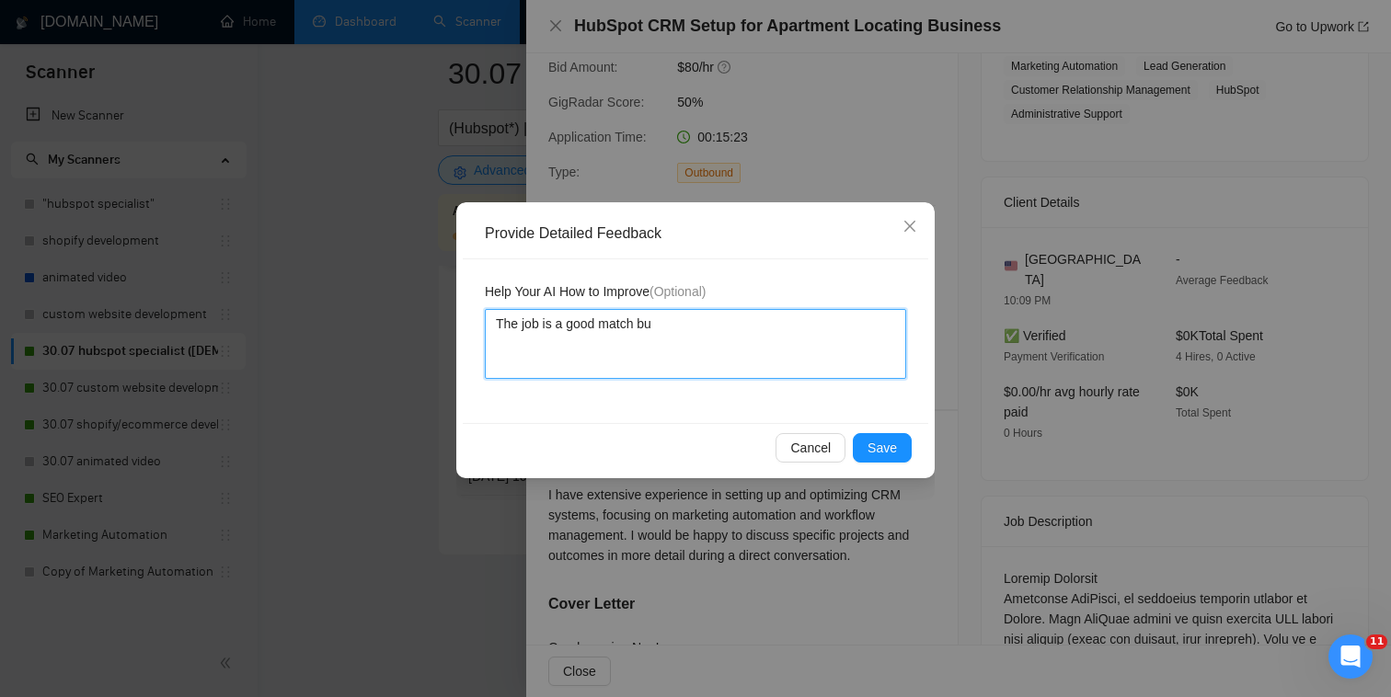
type textarea "The job is a good match but"
type textarea "The job is a good match but d"
type textarea "The job is a good match but de"
type textarea "The job is a good match but des"
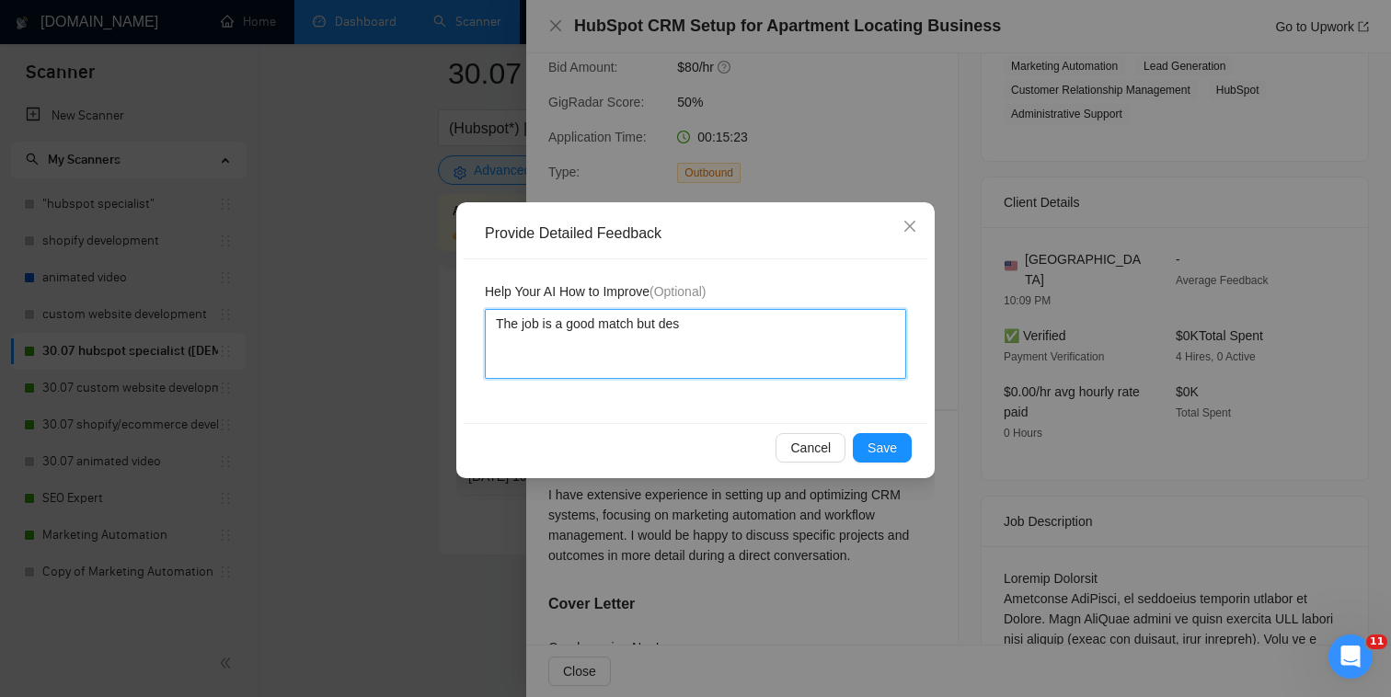
type textarea "The job is a good match but desc"
type textarea "The job is a good match but descr"
type textarea "The job is a good match but descri"
type textarea "The job is a good match but describ"
type textarea "The job is a good match but describi"
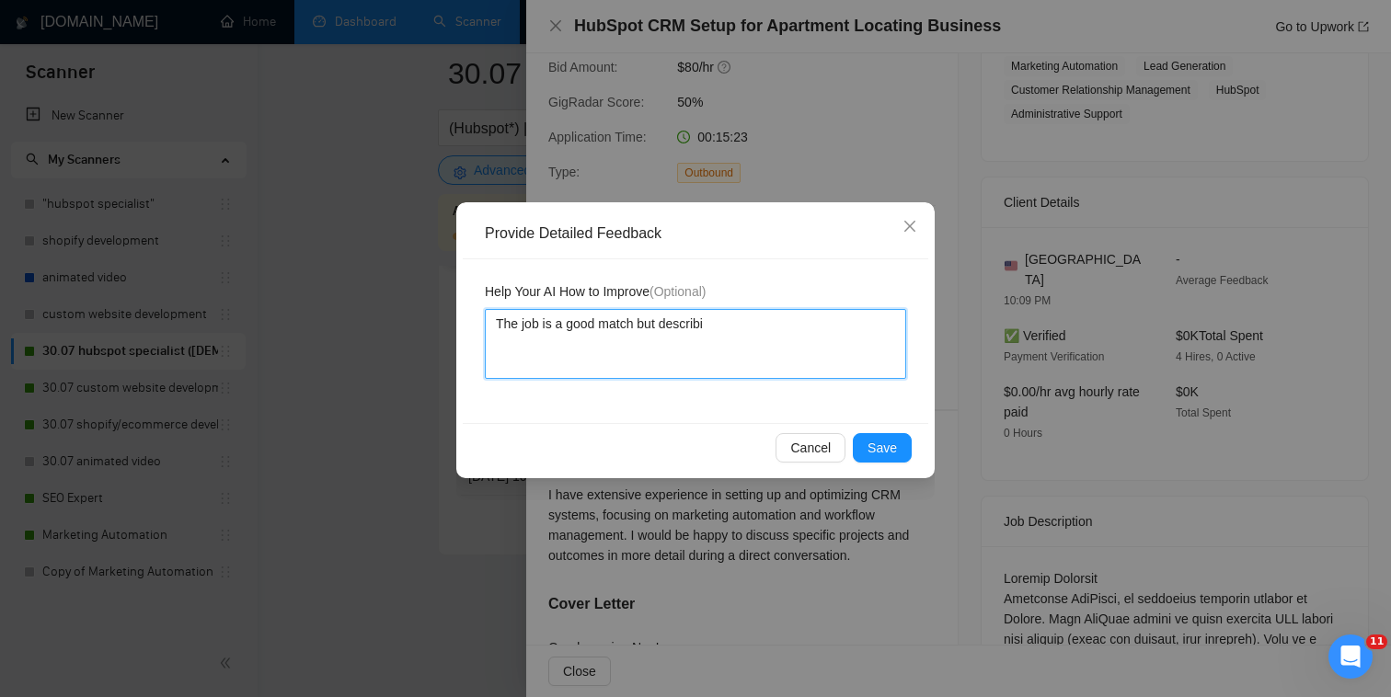
type textarea "The job is a good match but describin"
type textarea "The job is a good match but describing"
type textarea "The job is a good match but describing sp"
type textarea "The job is a good match but describing spe"
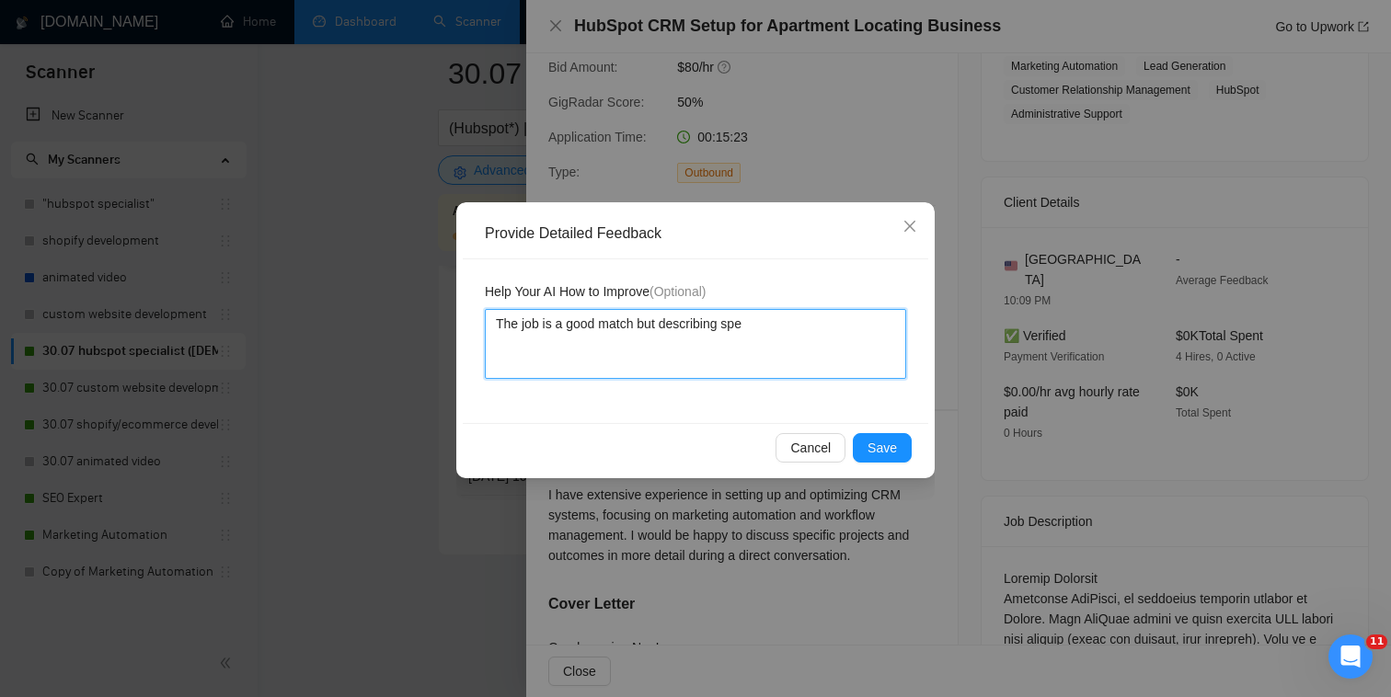
type textarea "The job is a good match but describing spec"
type textarea "The job is a good match but describing speci"
type textarea "The job is a good match but describing specif"
type textarea "The job is a good match but describing specifi"
type textarea "The job is a good match but describing specific"
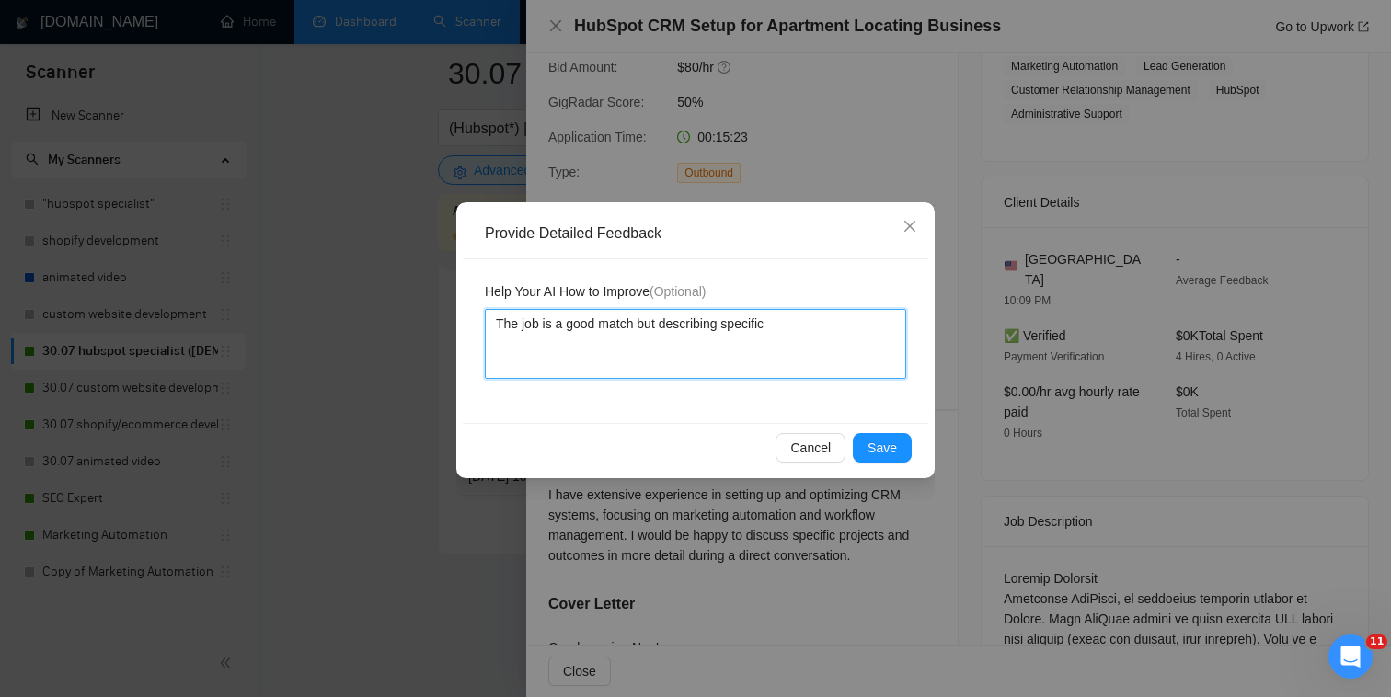
type textarea "The job is a good match but describing specific"
type textarea "The job is a good match but describing specific h"
type textarea "The job is a good match but describing specific hu"
type textarea "The job is a good match but describing specific hub"
type textarea "The job is a good match but describing specific hubs"
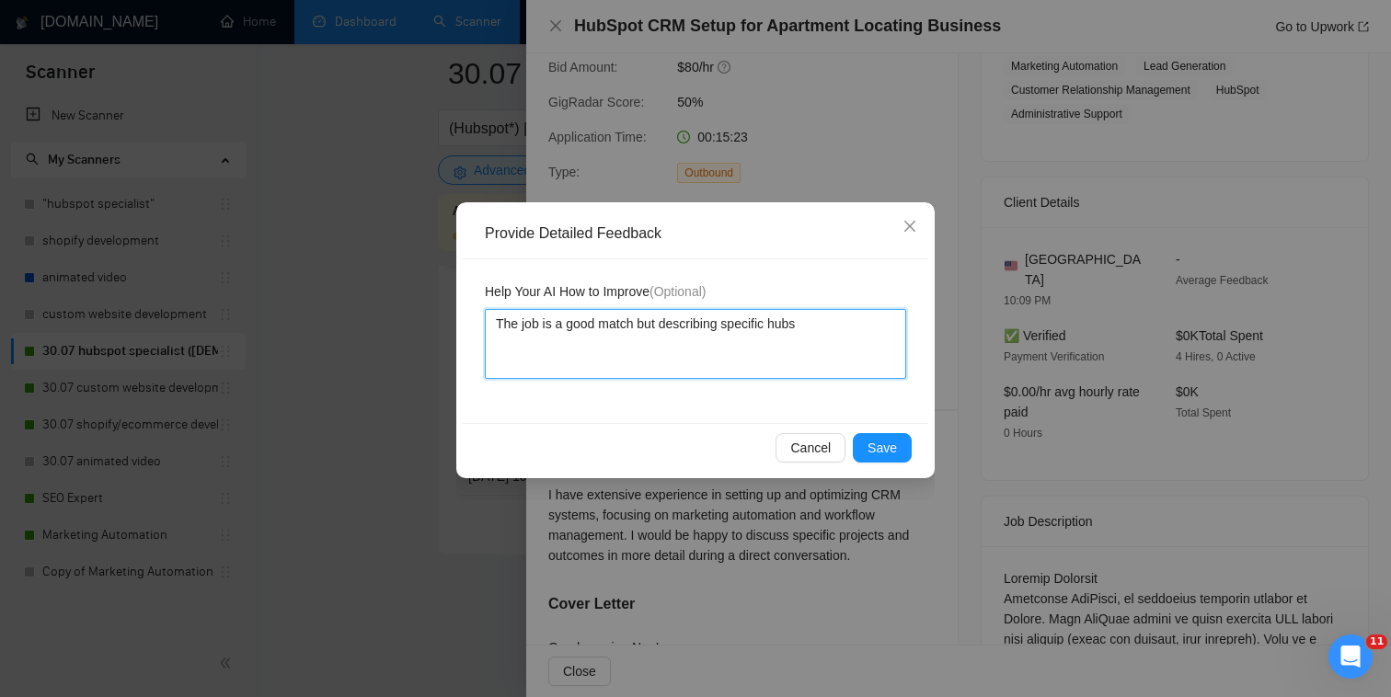
type textarea "The job is a good match but describing specific hubsp"
type textarea "The job is a good match but describing specific hubspot"
type textarea "The job is a good match but describing specific hubspot e"
type textarea "The job is a good match but describing specific hubspot ex"
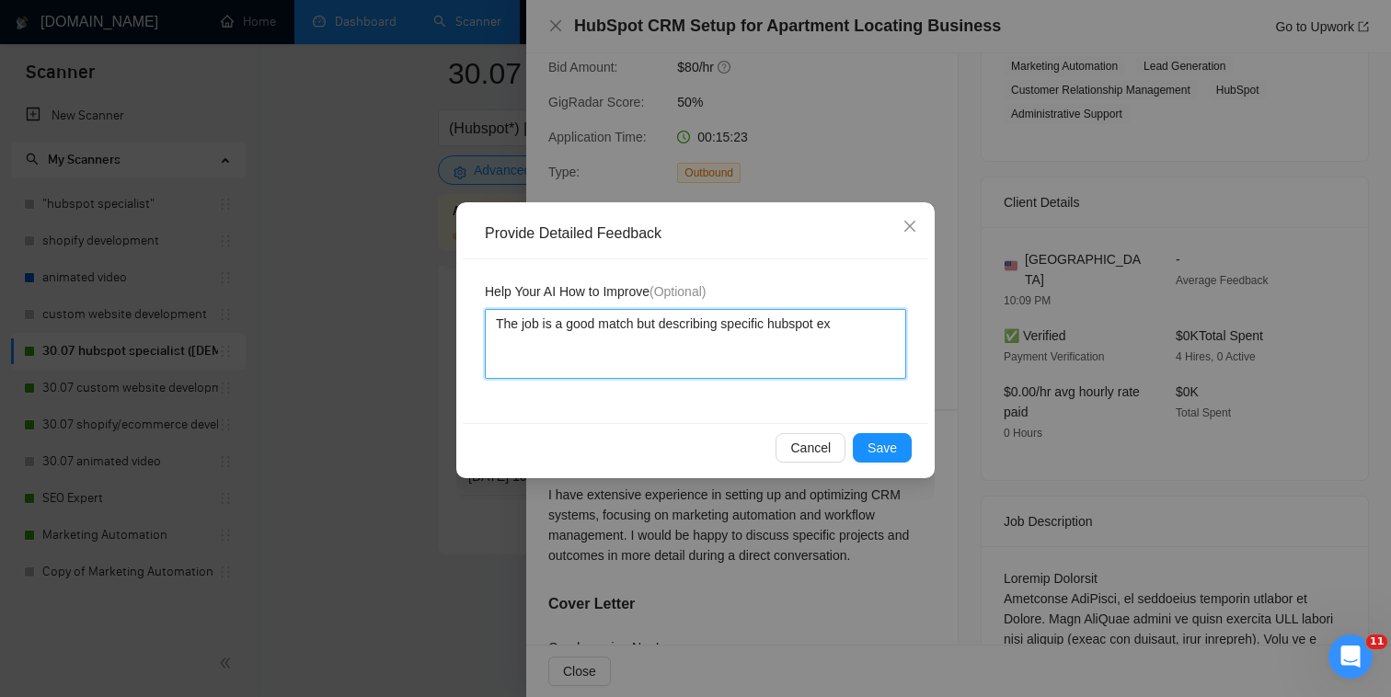
type textarea "The job is a good match but describing specific hubspot exp"
type textarea "The job is a good match but describing specific hubspot expe"
type textarea "The job is a good match but describing specific hubspot exper"
type textarea "The job is a good match but describing specific hubspot experi"
type textarea "The job is a good match but describing specific hubspot experie"
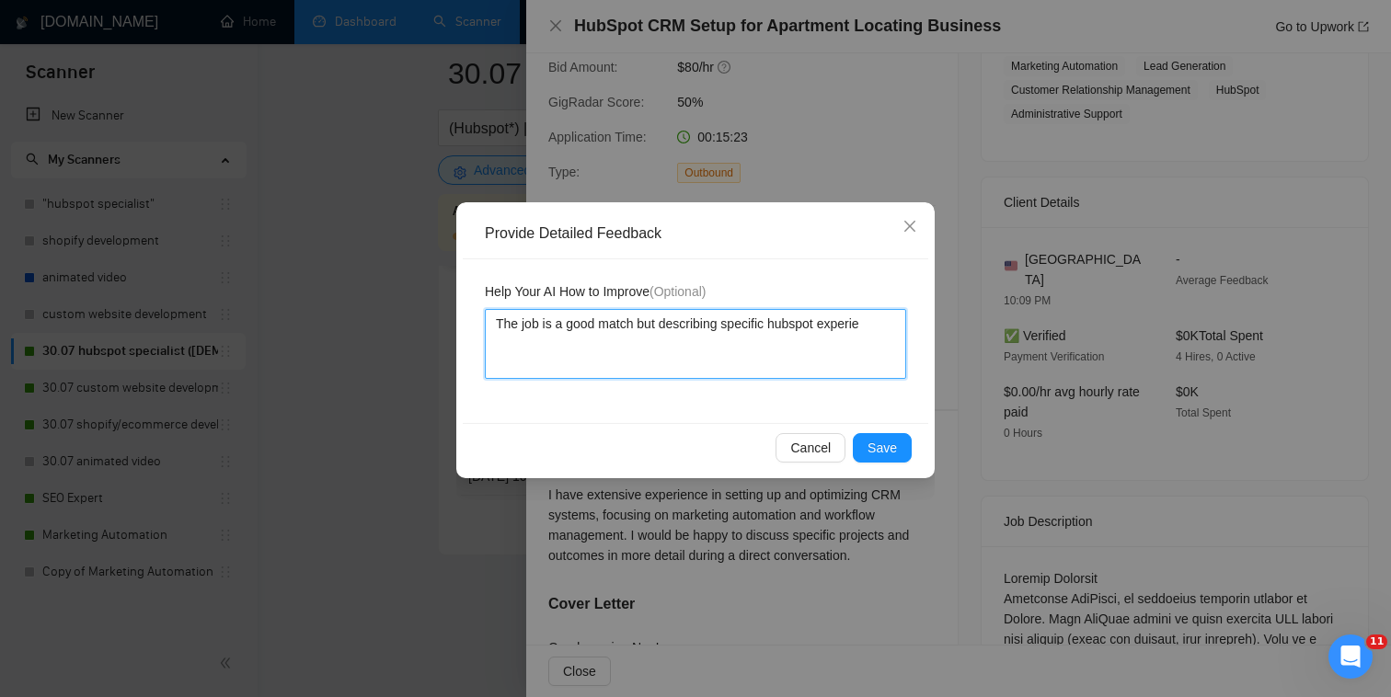
type textarea "The job is a good match but describing specific hubspot experien"
type textarea "The job is a good match but describing specific hubspot experienc"
type textarea "The job is a good match but describing specific hubspot experience"
type textarea "The job is a good match but describing specific hubspot experience w"
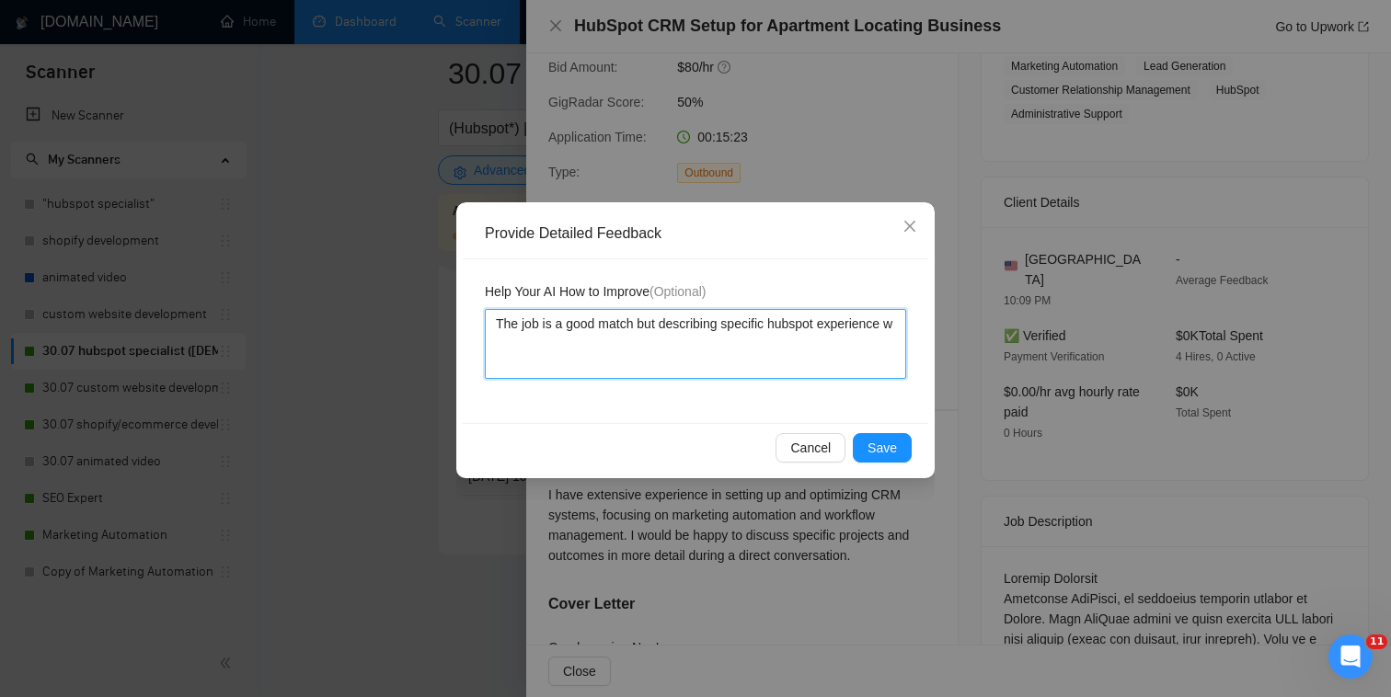
type textarea "The job is a good match but describing specific hubspot experience wo"
type textarea "The job is a good match but describing specific hubspot experience woul"
type textarea "The job is a good match but describing specific hubspot experience would"
type textarea "The job is a good match but describing specific hubspot experience would be"
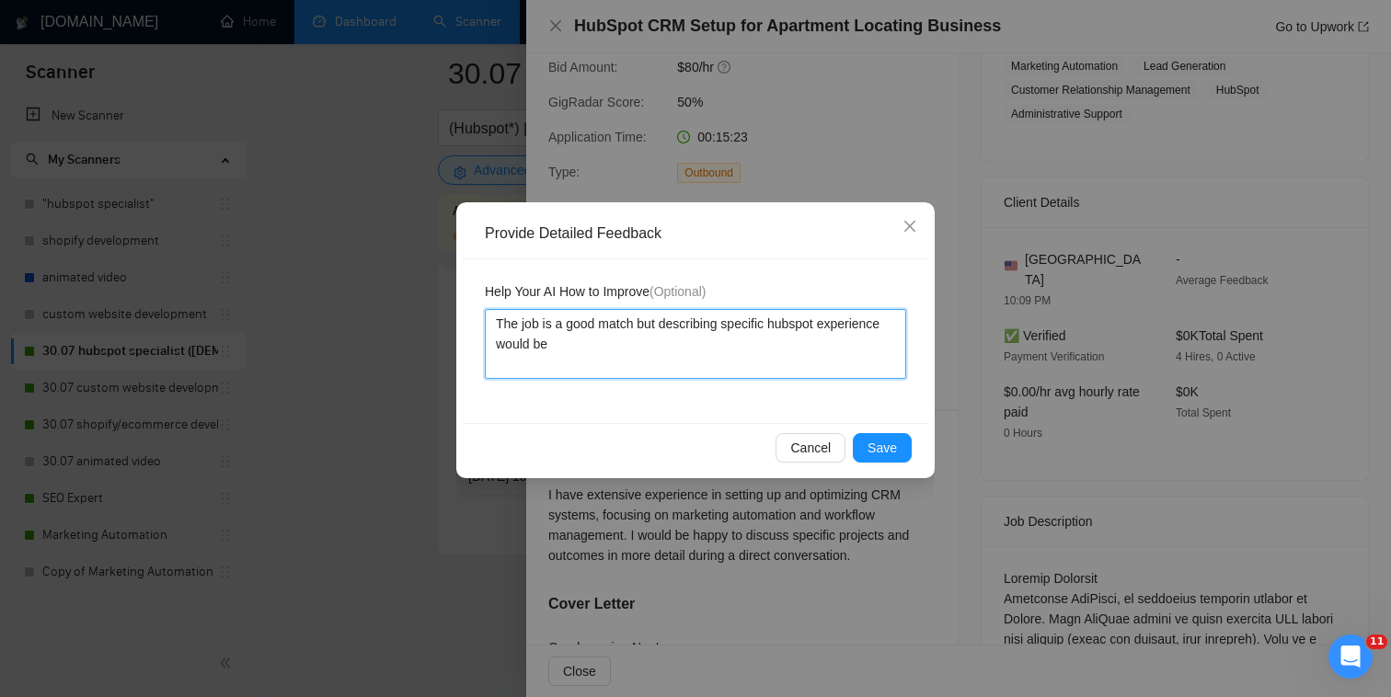
type textarea "The job is a good match but describing specific hubspot experience would be"
type textarea "The job is a good match but describing specific hubspot experience would be he"
type textarea "The job is a good match but describing specific hubspot experience would be hel"
type textarea "The job is a good match but describing specific hubspot experience would be hel…"
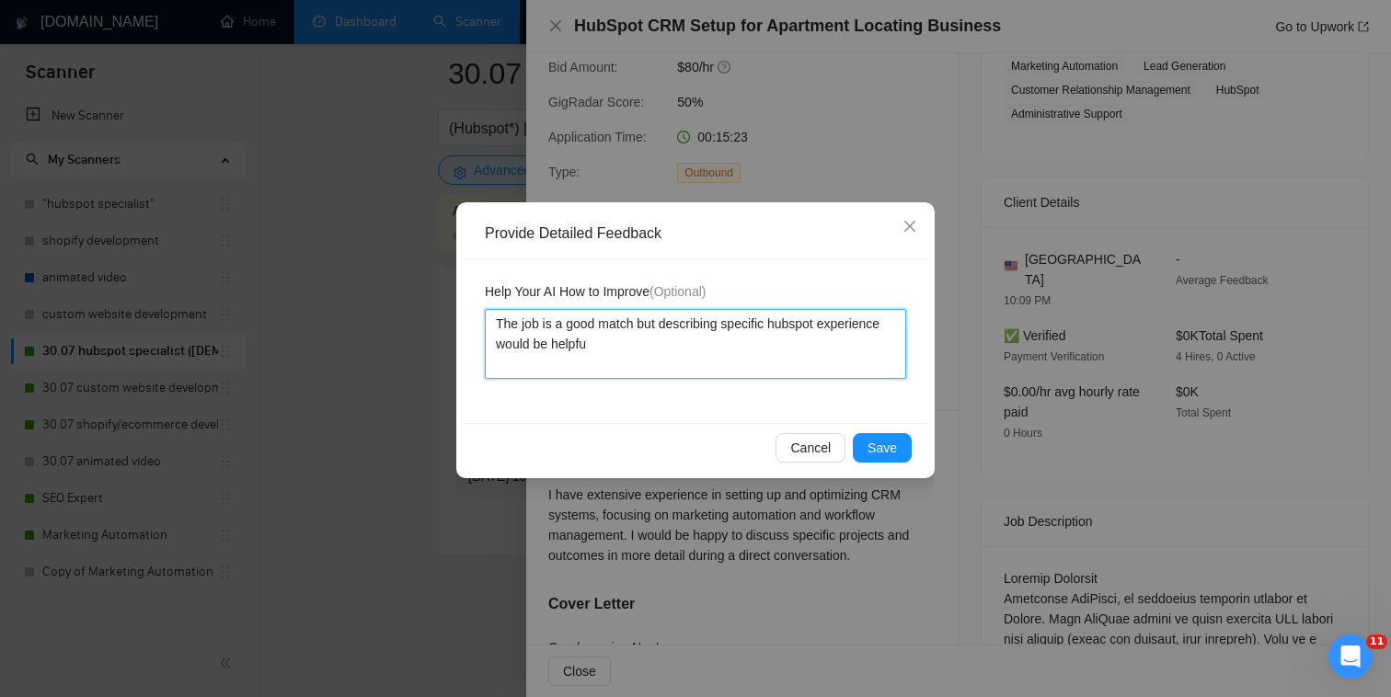
type textarea "The job is a good match but describing specific hubspot experience would be hel…"
click at [897, 452] on button "Save" at bounding box center [882, 447] width 59 height 29
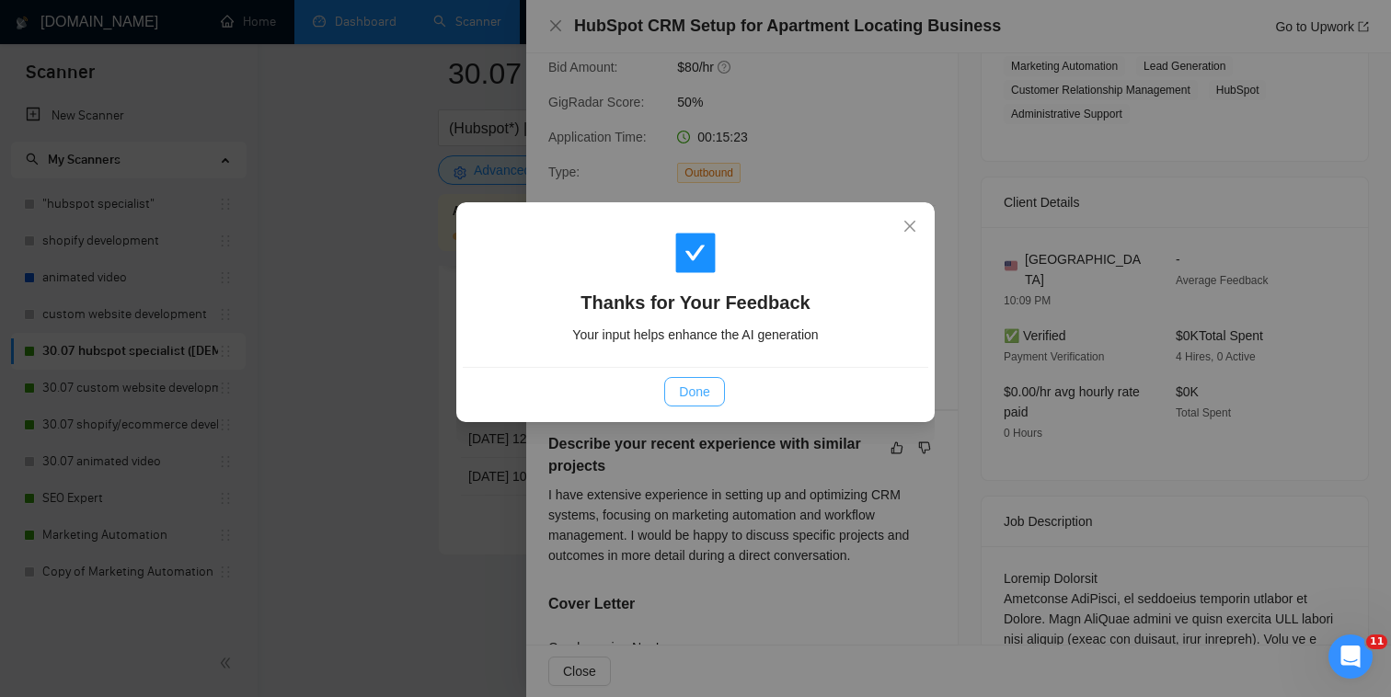
click at [693, 393] on span "Done" at bounding box center [694, 392] width 30 height 20
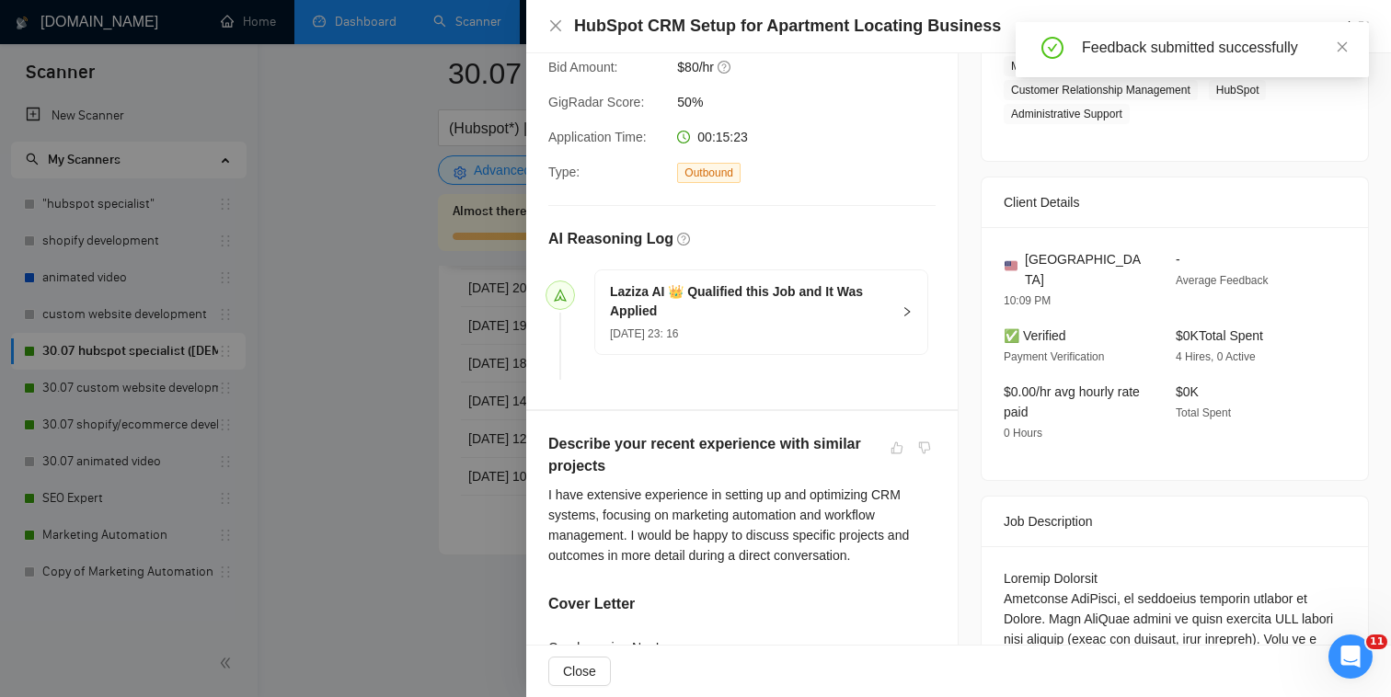
click at [458, 429] on div at bounding box center [695, 348] width 1391 height 697
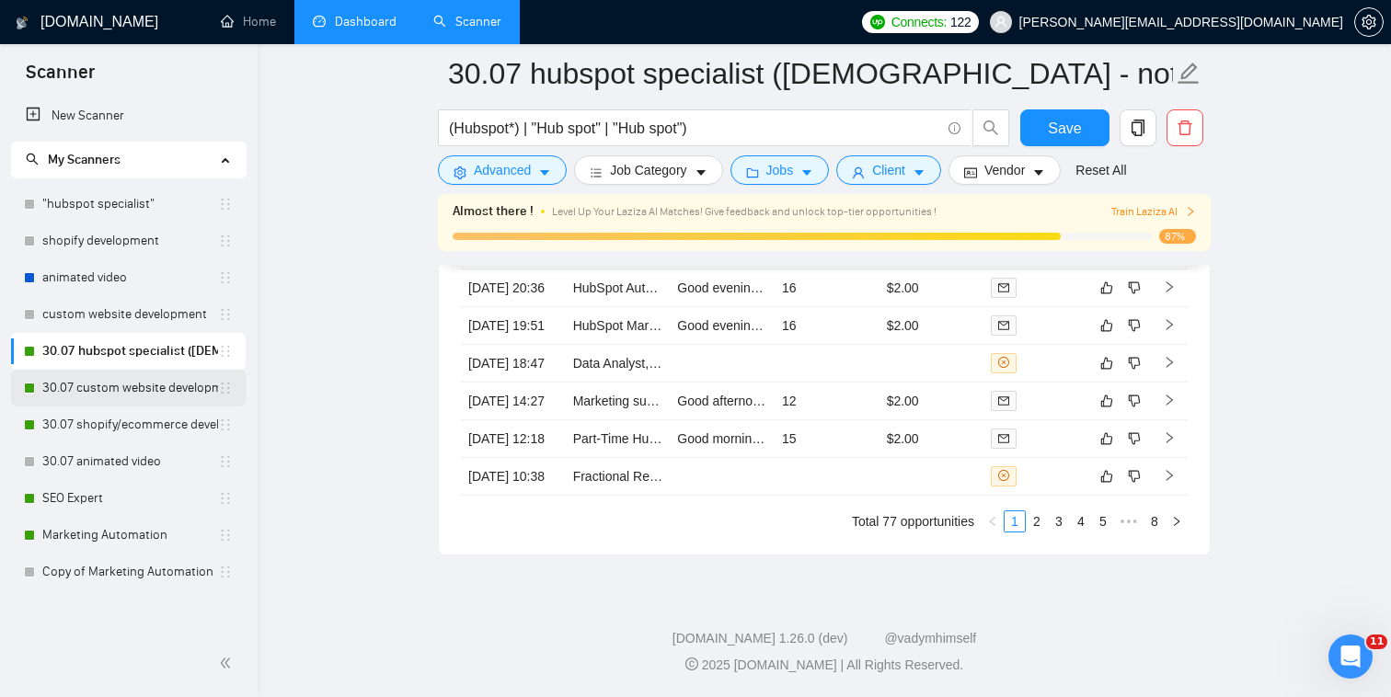
click at [170, 395] on link "30.07 custom website development" at bounding box center [130, 388] width 176 height 37
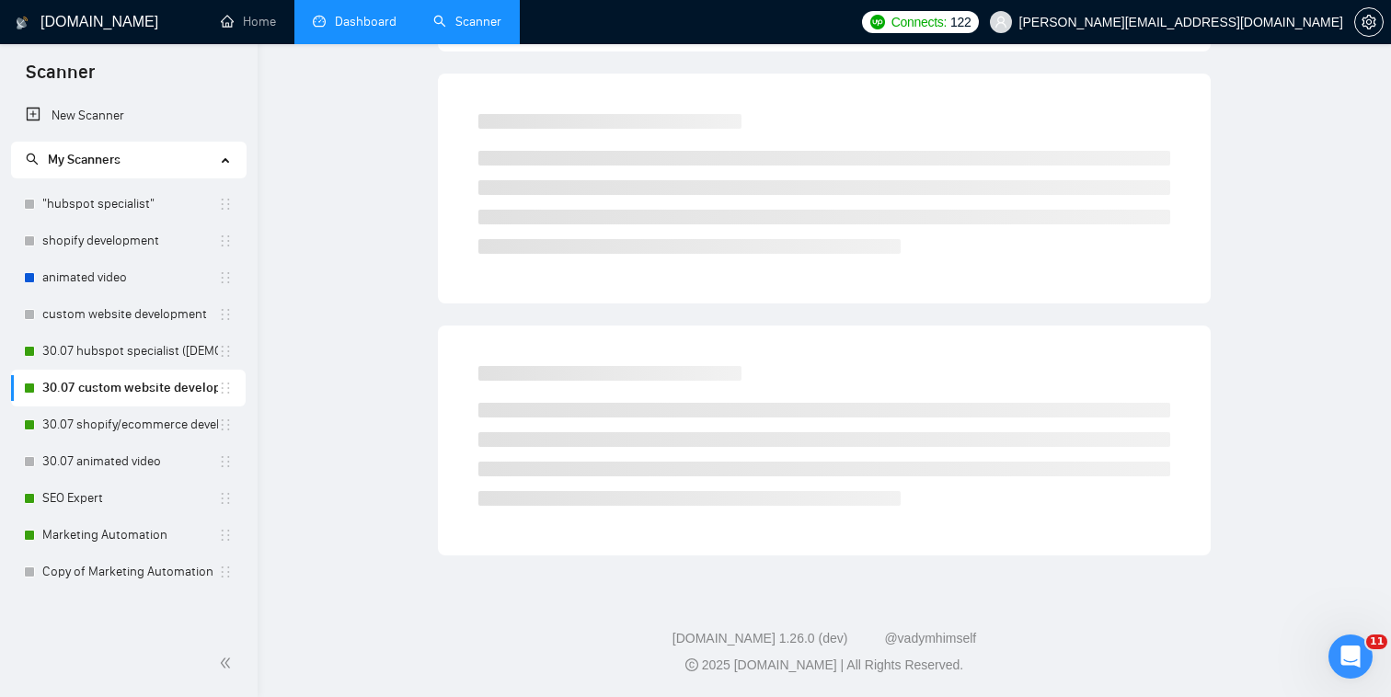
scroll to position [12, 0]
